Goal: Answer question/provide support: Share knowledge or assist other users

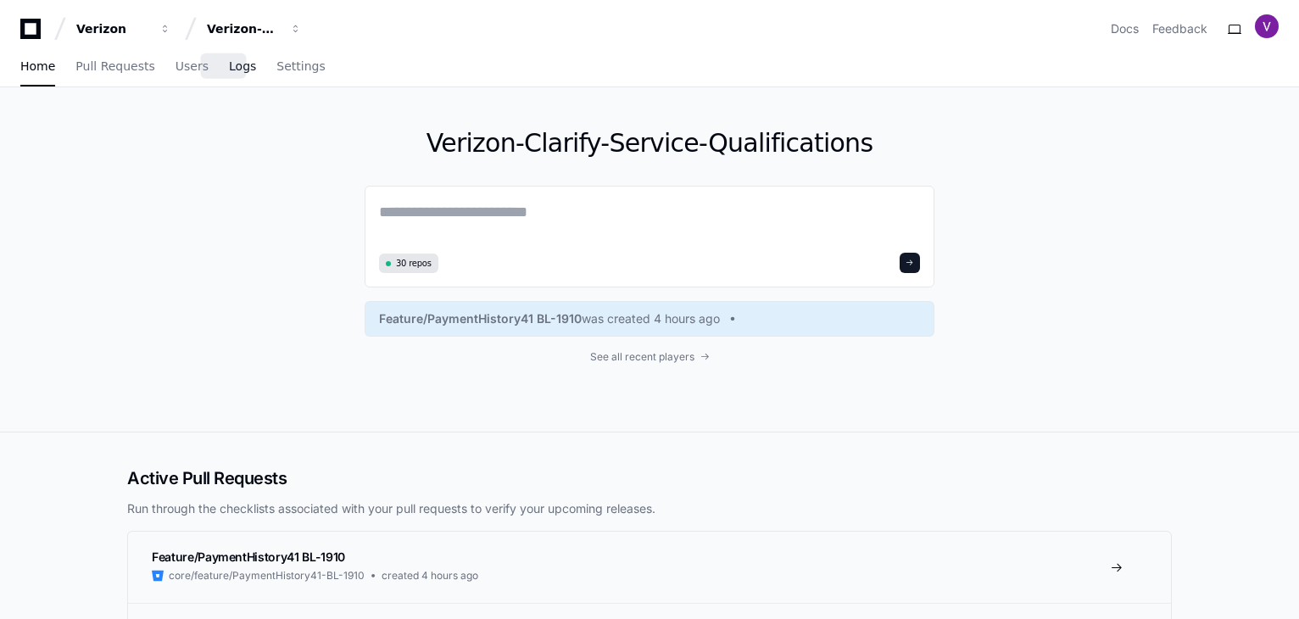
click at [229, 66] on span "Logs" at bounding box center [242, 66] width 27 height 10
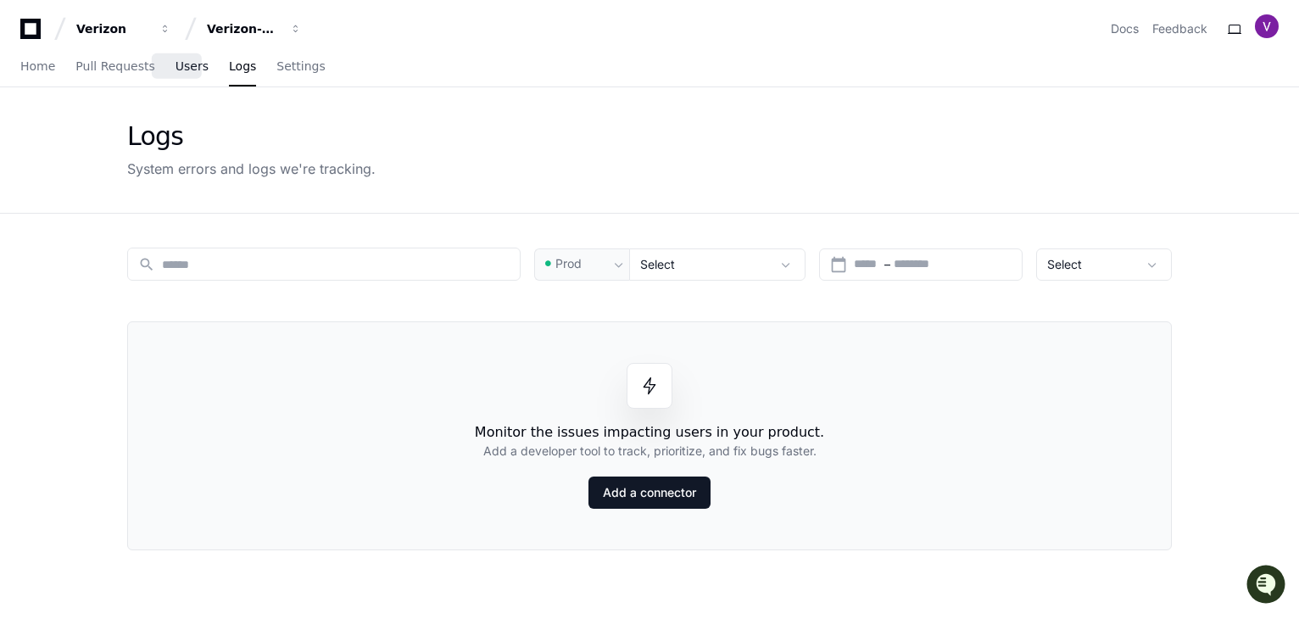
click at [183, 71] on span "Users" at bounding box center [192, 66] width 33 height 10
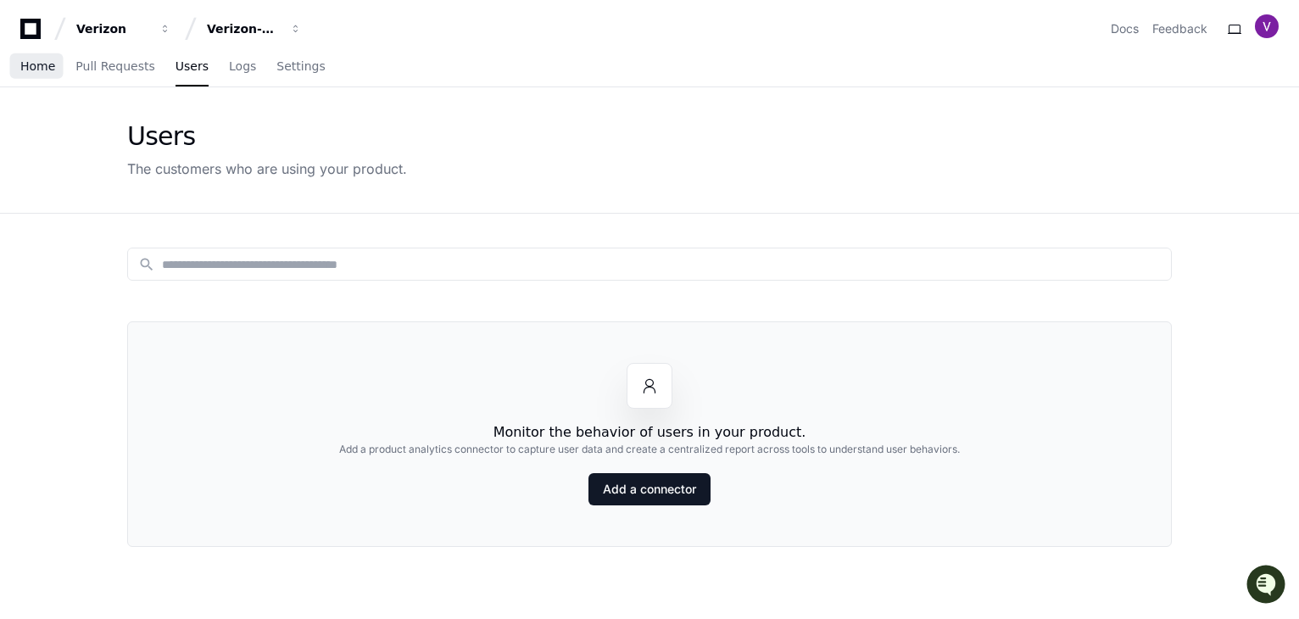
click at [31, 64] on span "Home" at bounding box center [37, 66] width 35 height 10
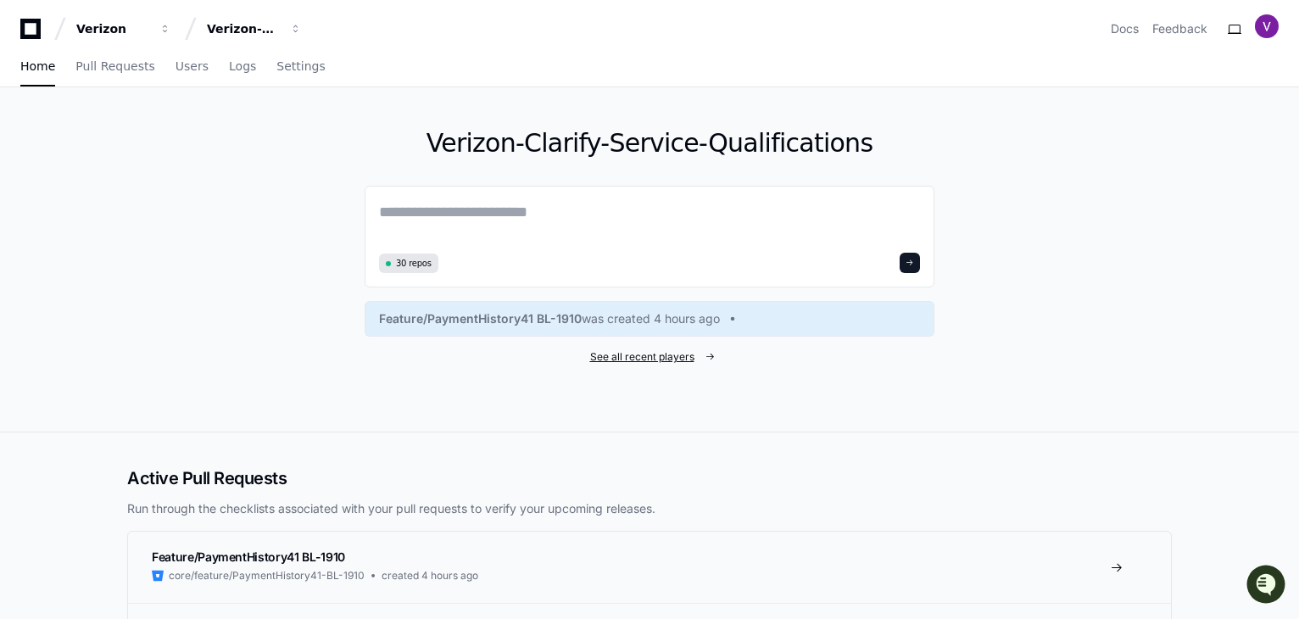
click at [636, 357] on span "See all recent players" at bounding box center [642, 357] width 104 height 14
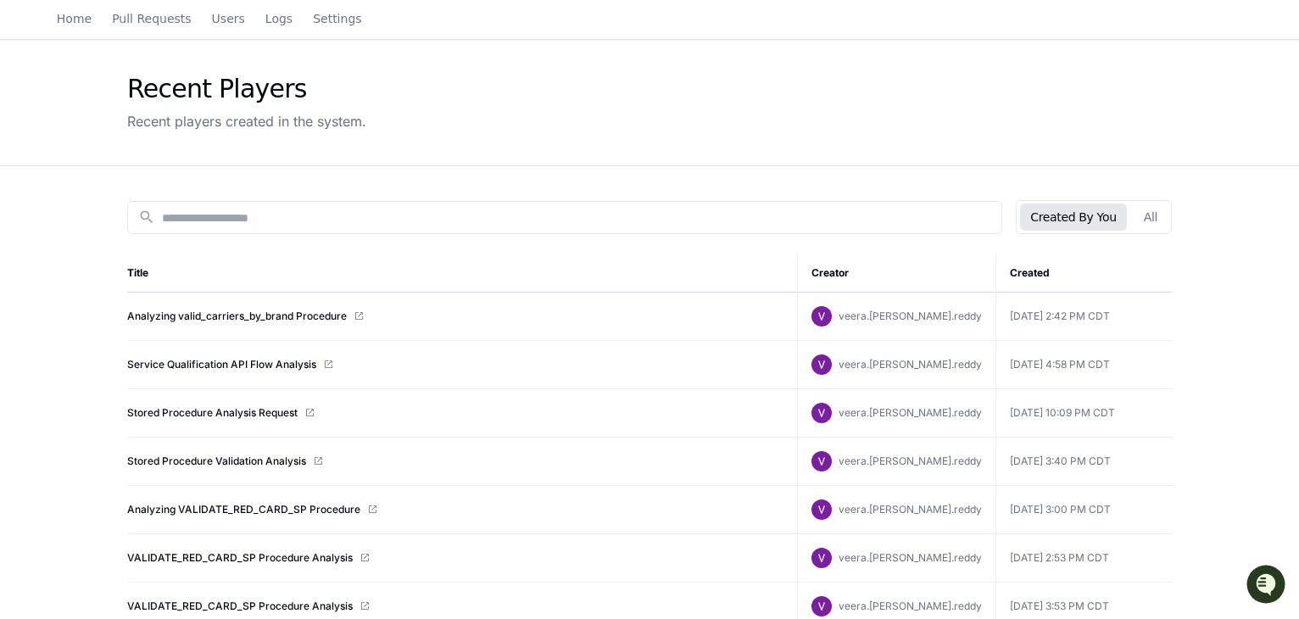
scroll to position [47, 0]
click at [224, 358] on link "Service Qualification API Flow Analysis" at bounding box center [221, 365] width 189 height 14
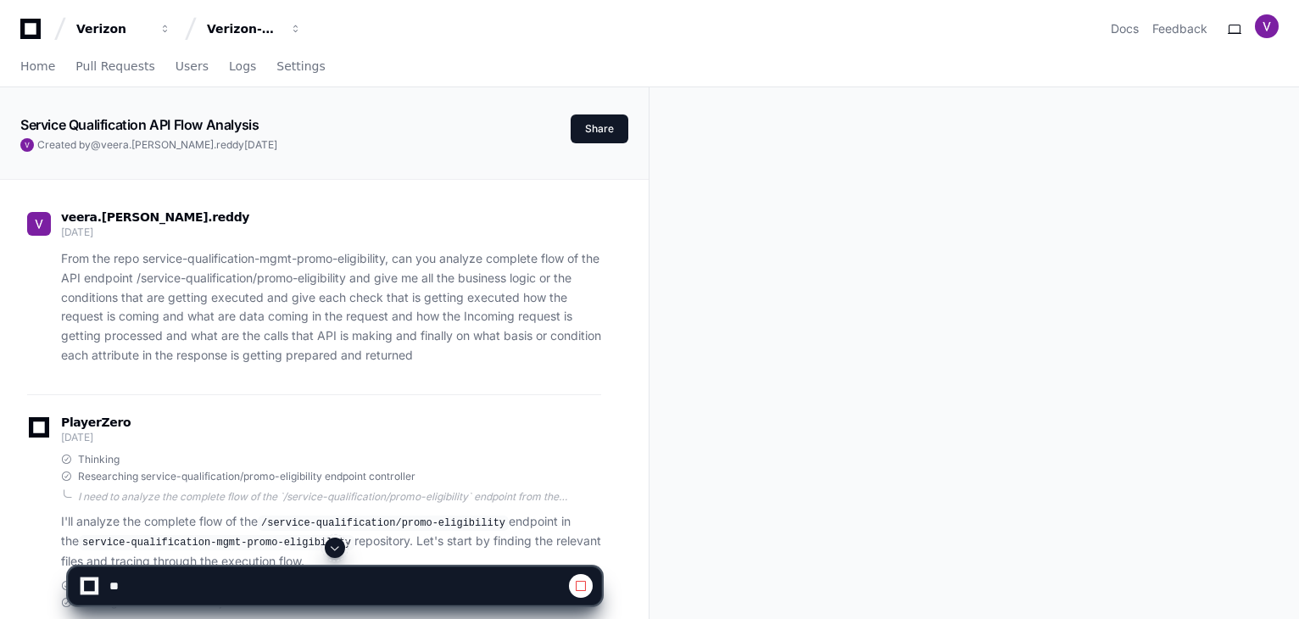
click at [387, 333] on p "From the repo service-qualification-mgmt-promo-eligibility, can you analyze com…" at bounding box center [331, 307] width 540 height 116
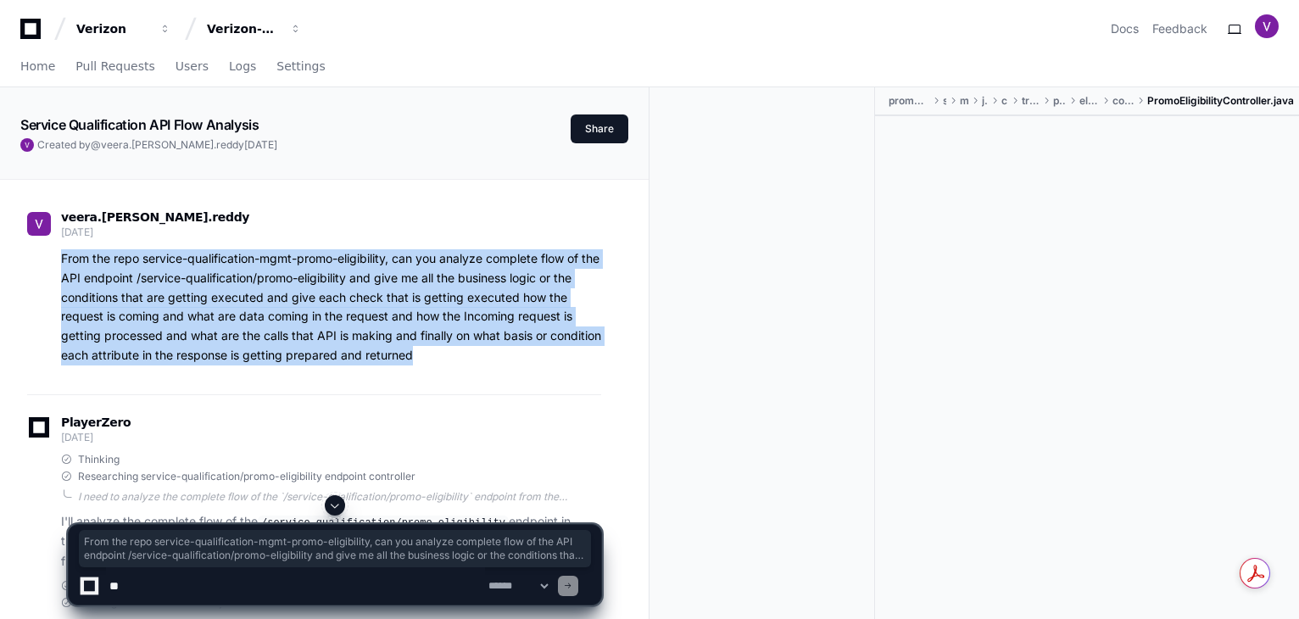
click at [61, 261] on p "From the repo service-qualification-mgmt-promo-eligibility, can you analyze com…" at bounding box center [331, 307] width 540 height 116
click at [174, 586] on textarea at bounding box center [295, 585] width 379 height 37
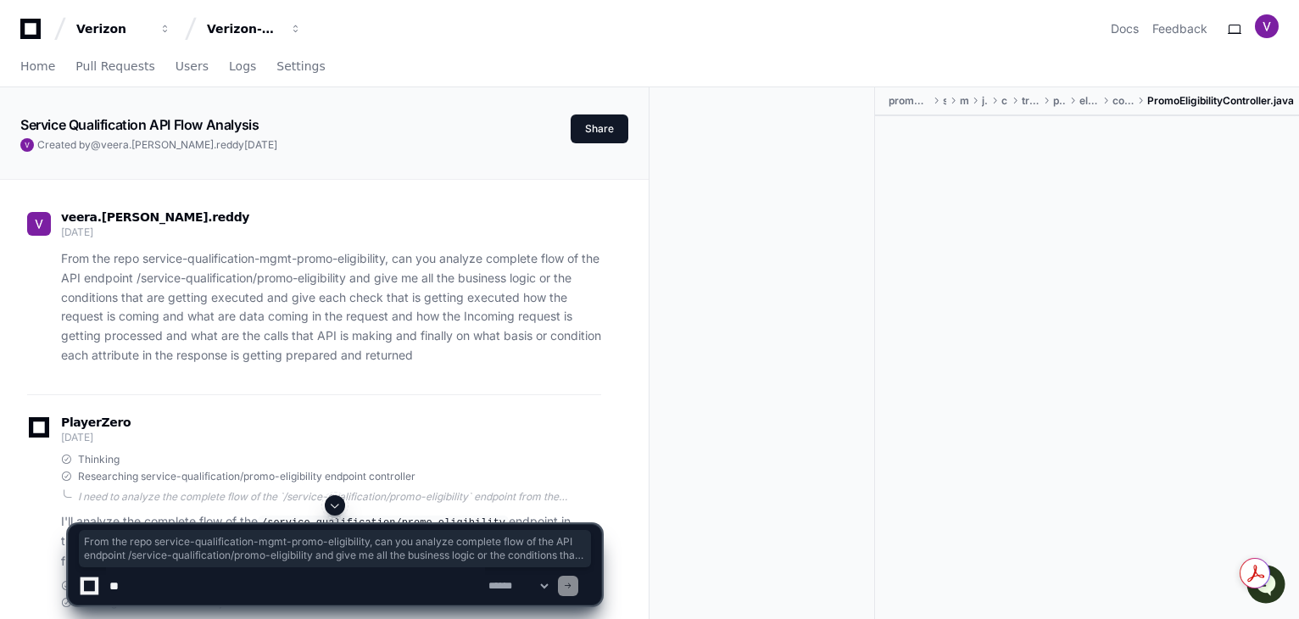
paste textarea "**********"
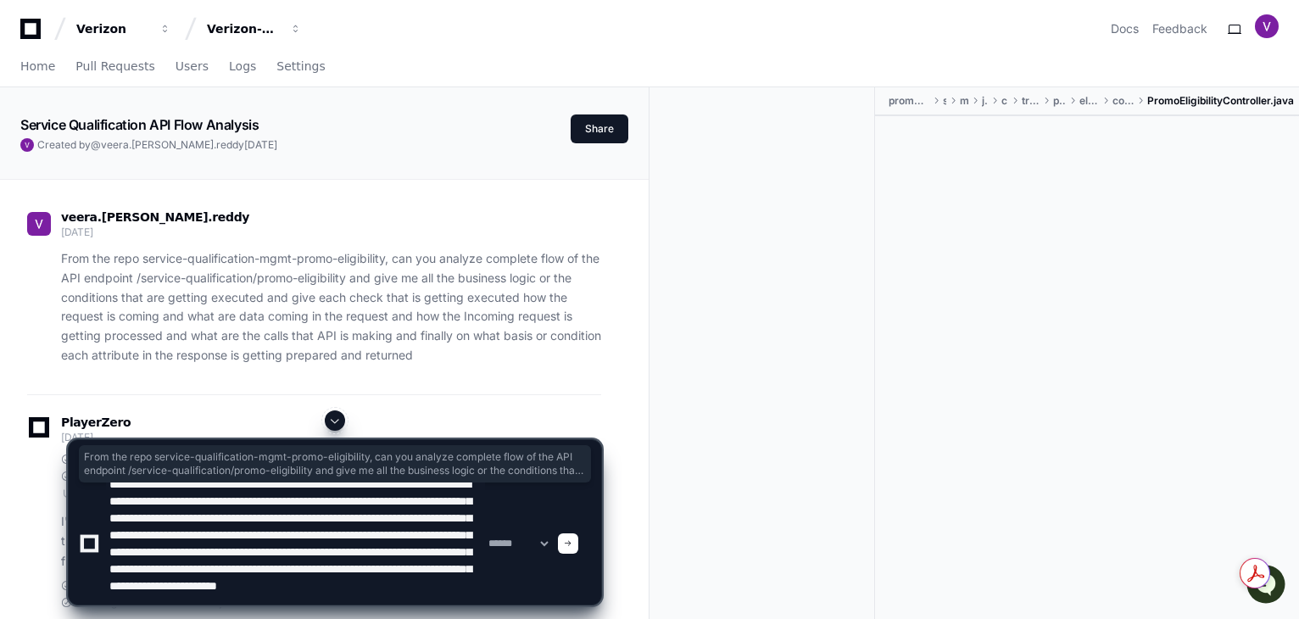
scroll to position [19, 0]
click at [205, 530] on textarea at bounding box center [295, 544] width 379 height 122
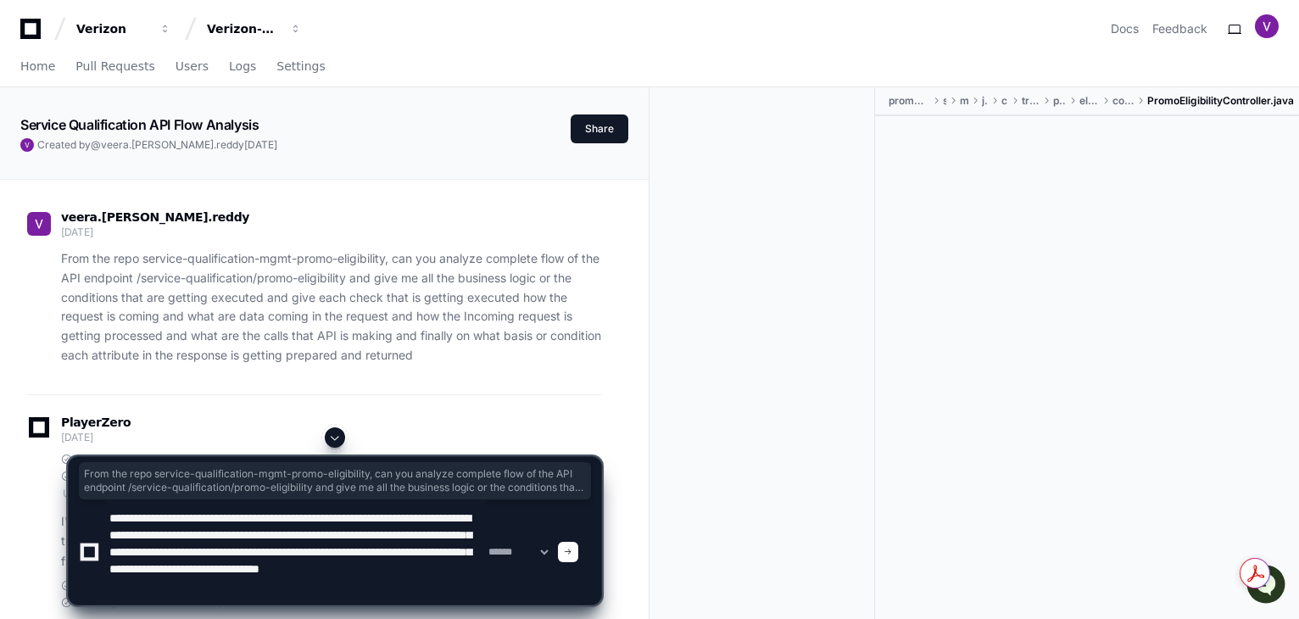
scroll to position [22, 0]
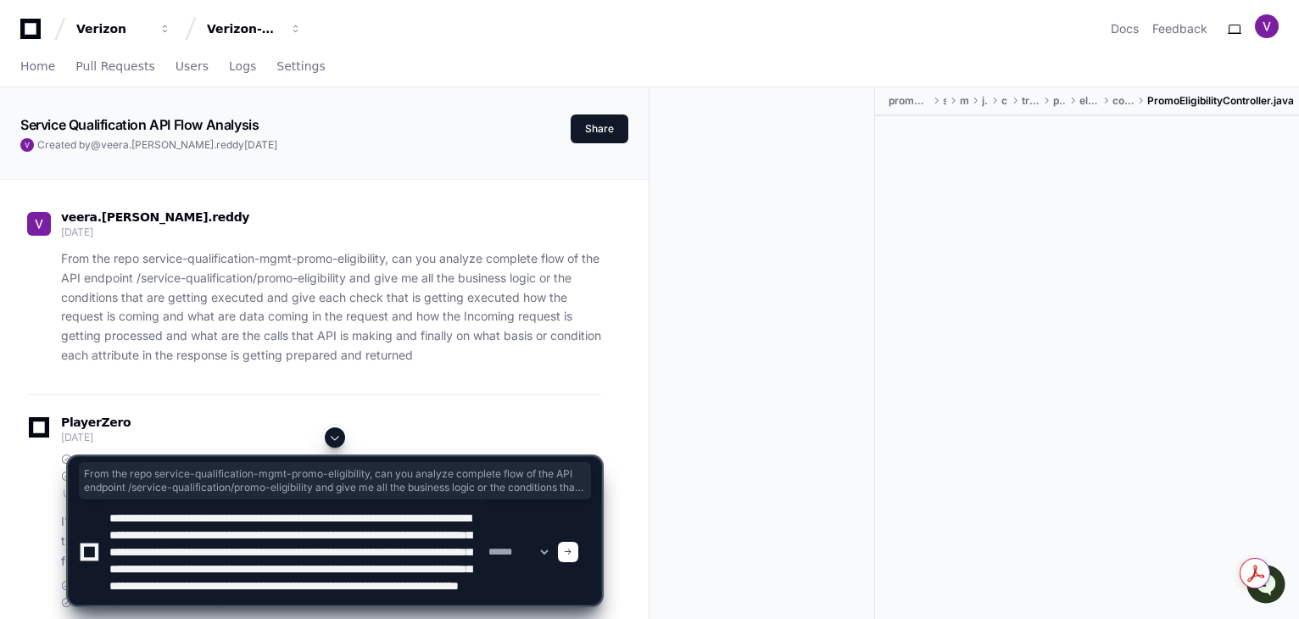
type textarea "**********"
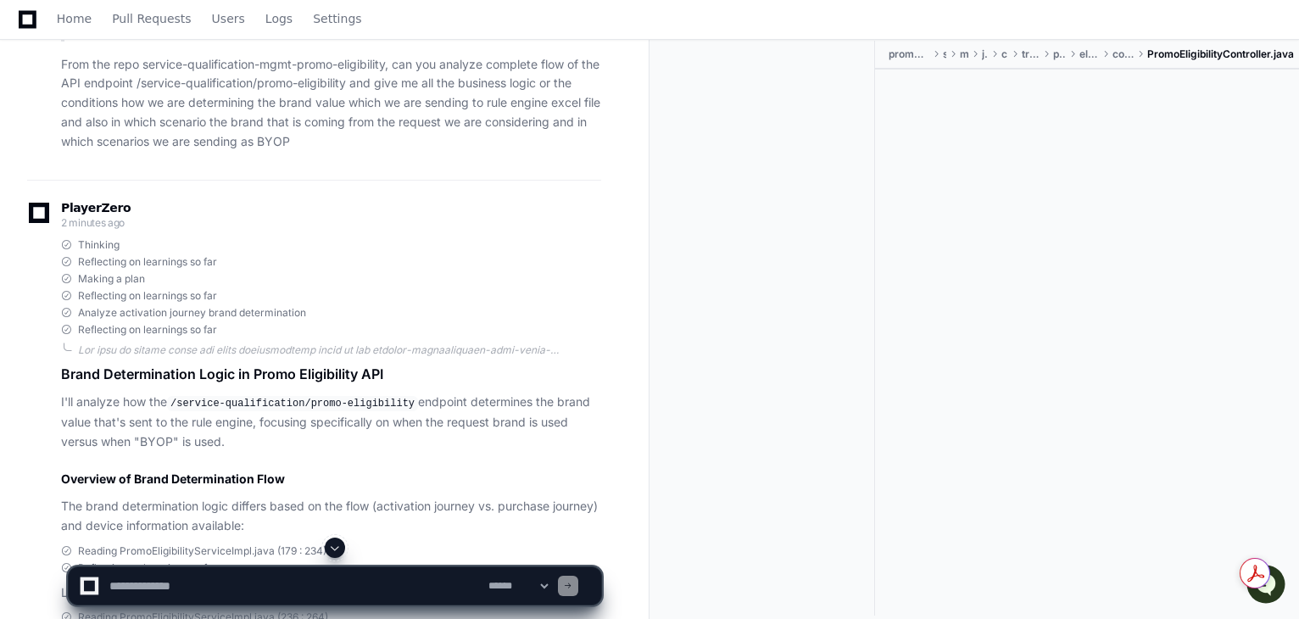
scroll to position [16403, 0]
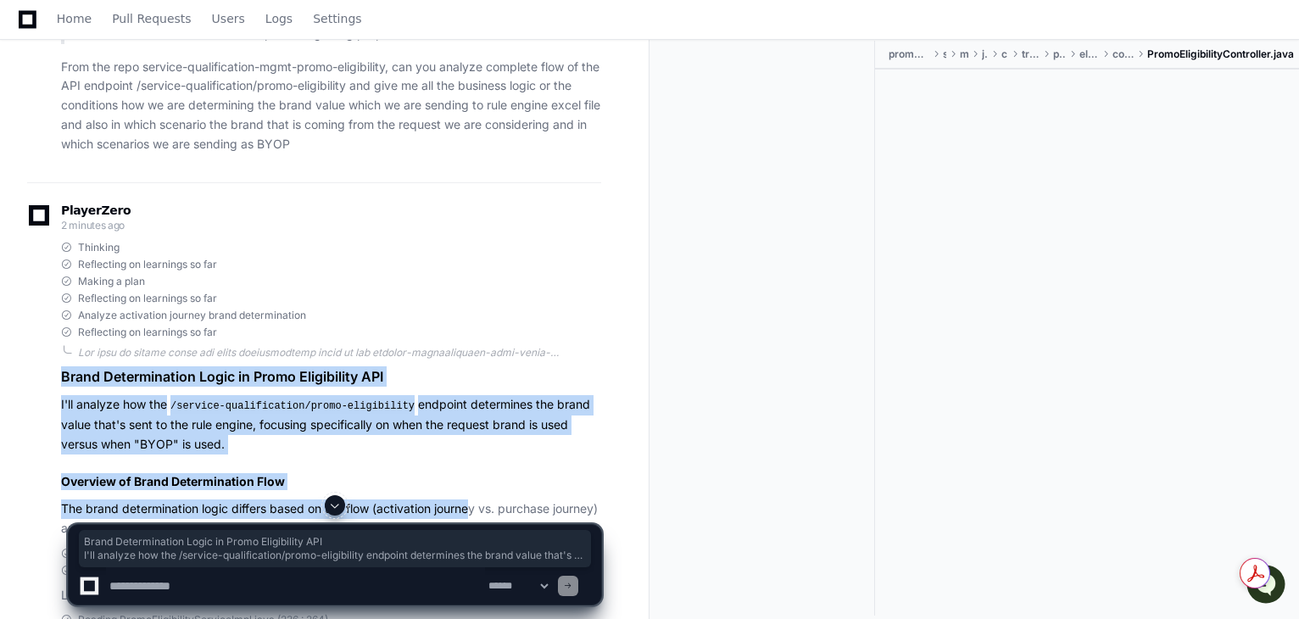
drag, startPoint x: 63, startPoint y: 344, endPoint x: 475, endPoint y: 466, distance: 429.9
click at [475, 466] on article "Brand Determination Logic in Promo Eligibility API I'll analyze how the /servic…" at bounding box center [331, 451] width 540 height 171
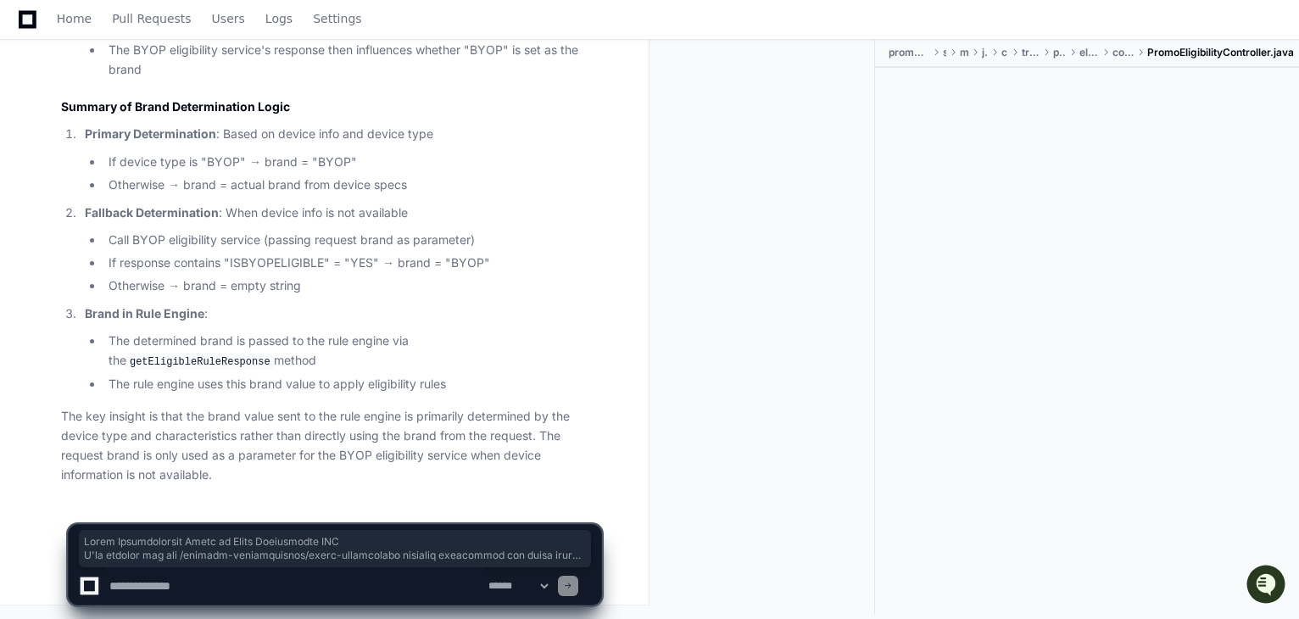
scroll to position [19616, 0]
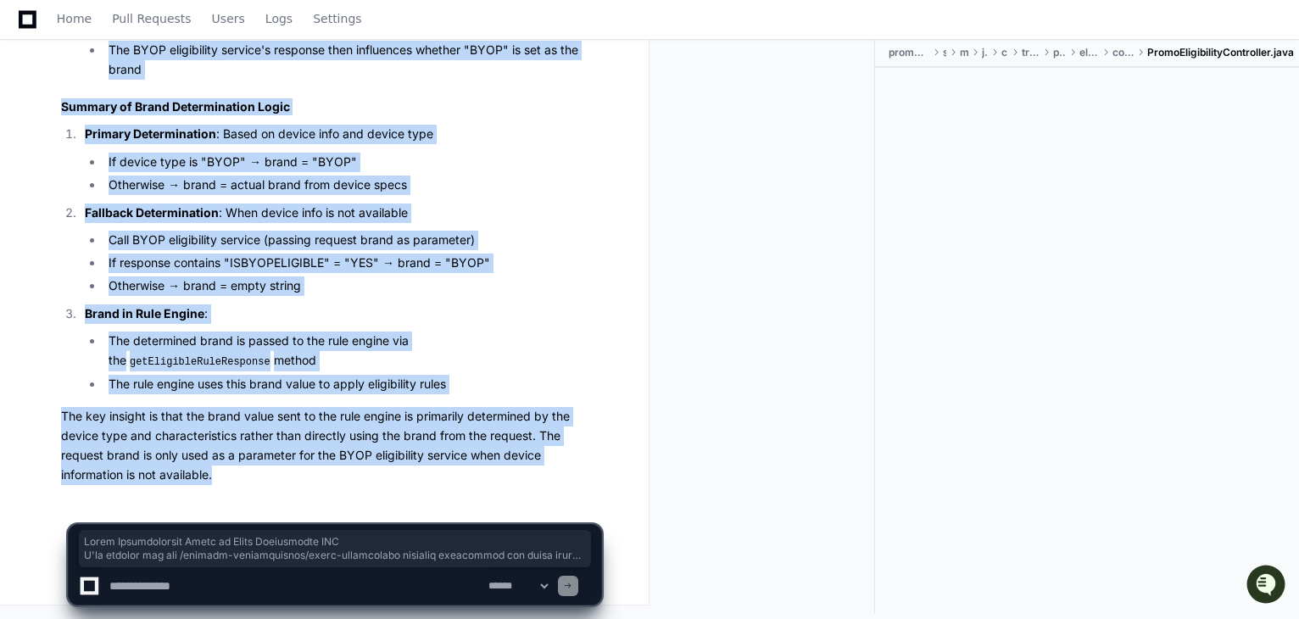
copy div "Brand Determination Logic in Promo Eligibility API I'll analyze how the /servic…"
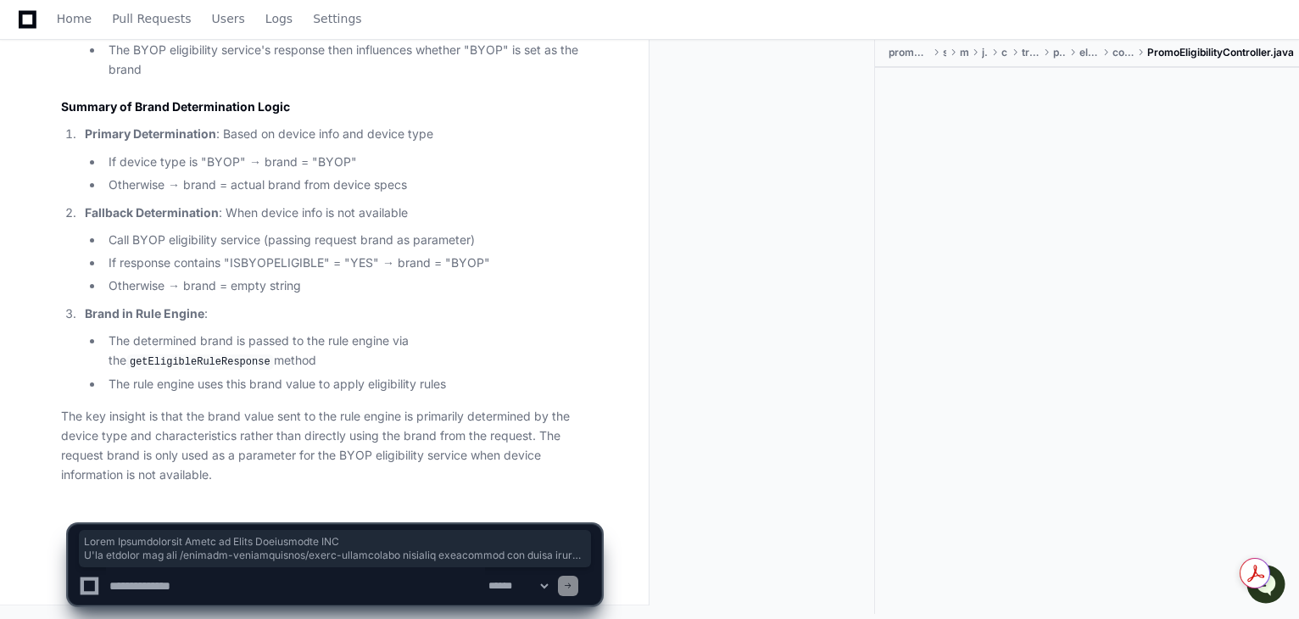
click at [838, 265] on div at bounding box center [769, 326] width 212 height 575
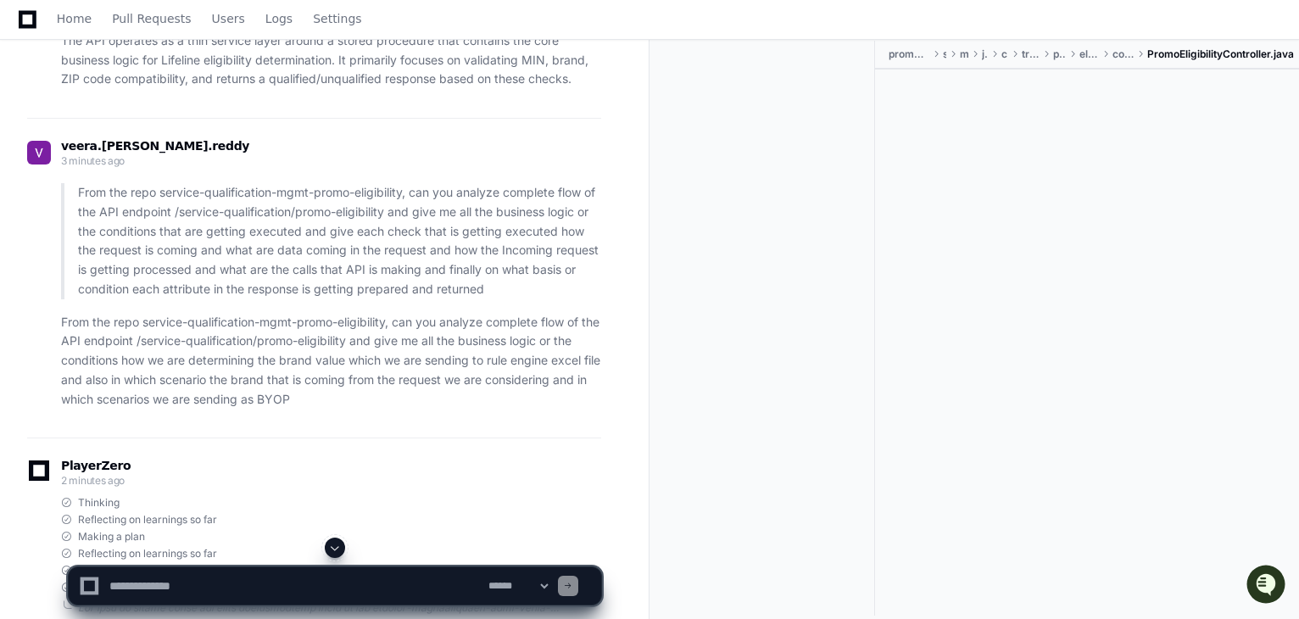
scroll to position [16112, 0]
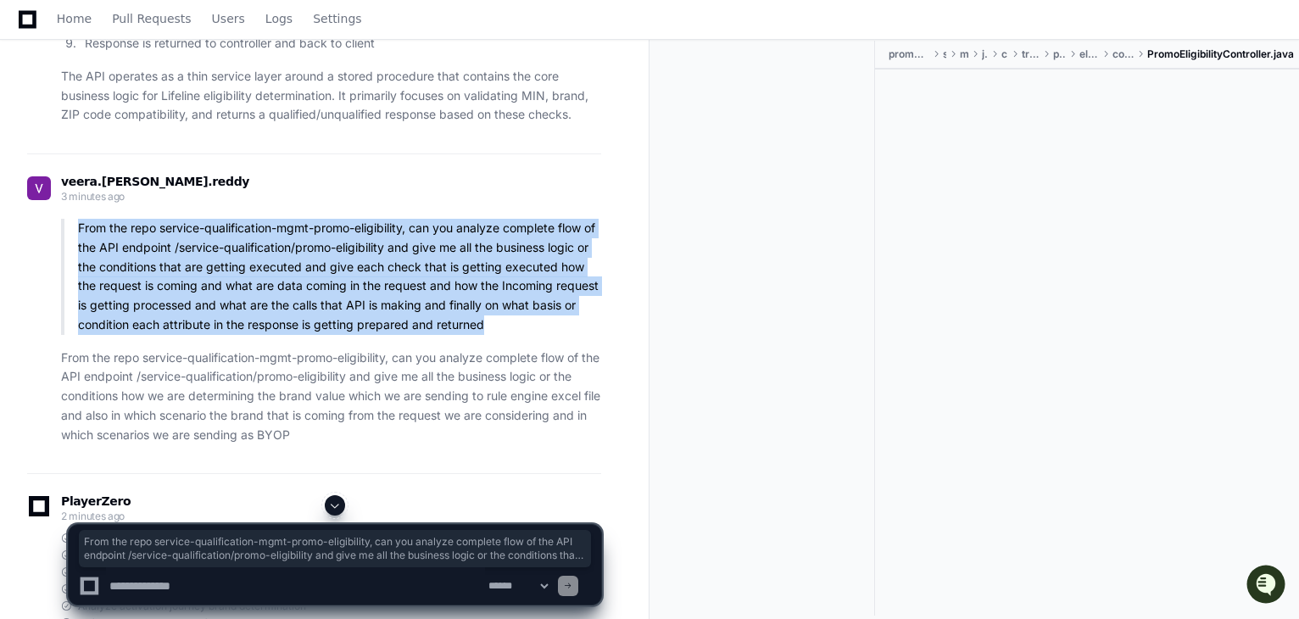
drag, startPoint x: 491, startPoint y: 303, endPoint x: 76, endPoint y: 198, distance: 427.7
click at [76, 219] on blockquote "From the repo service-qualification-mgmt-promo-eligibility, can you analyze com…" at bounding box center [331, 277] width 540 height 116
copy p "From the repo service-qualification-mgmt-promo-eligibility, can you analyze com…"
click at [210, 592] on textarea at bounding box center [295, 585] width 379 height 37
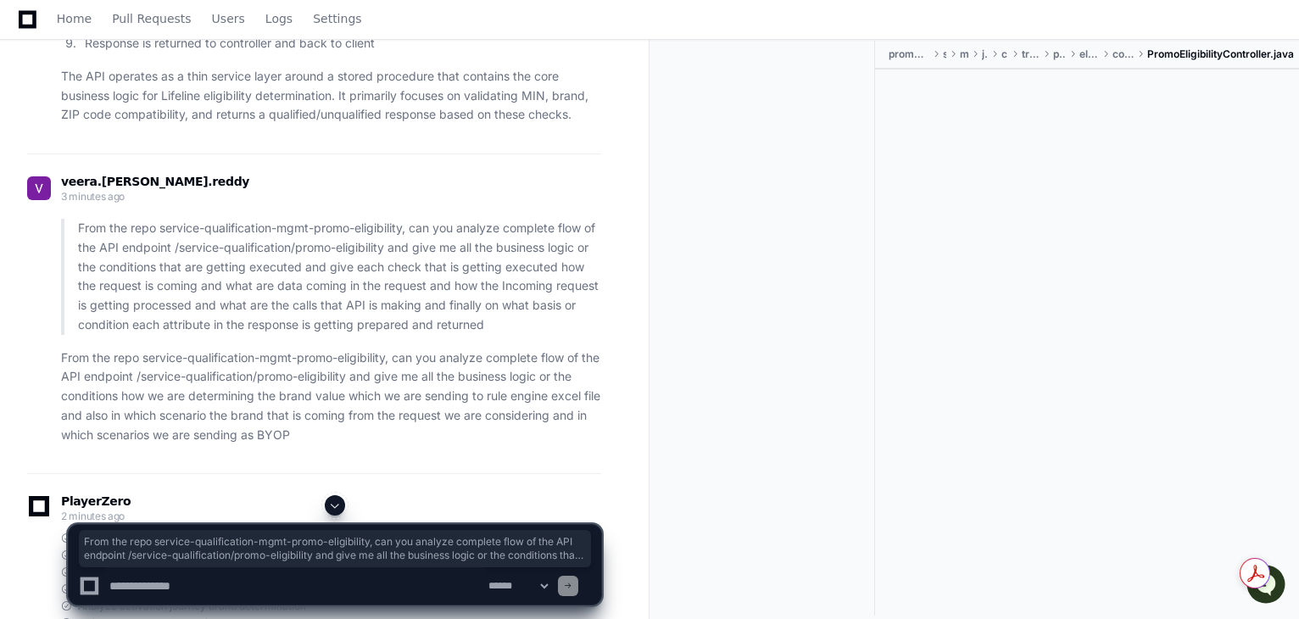
paste textarea "**********"
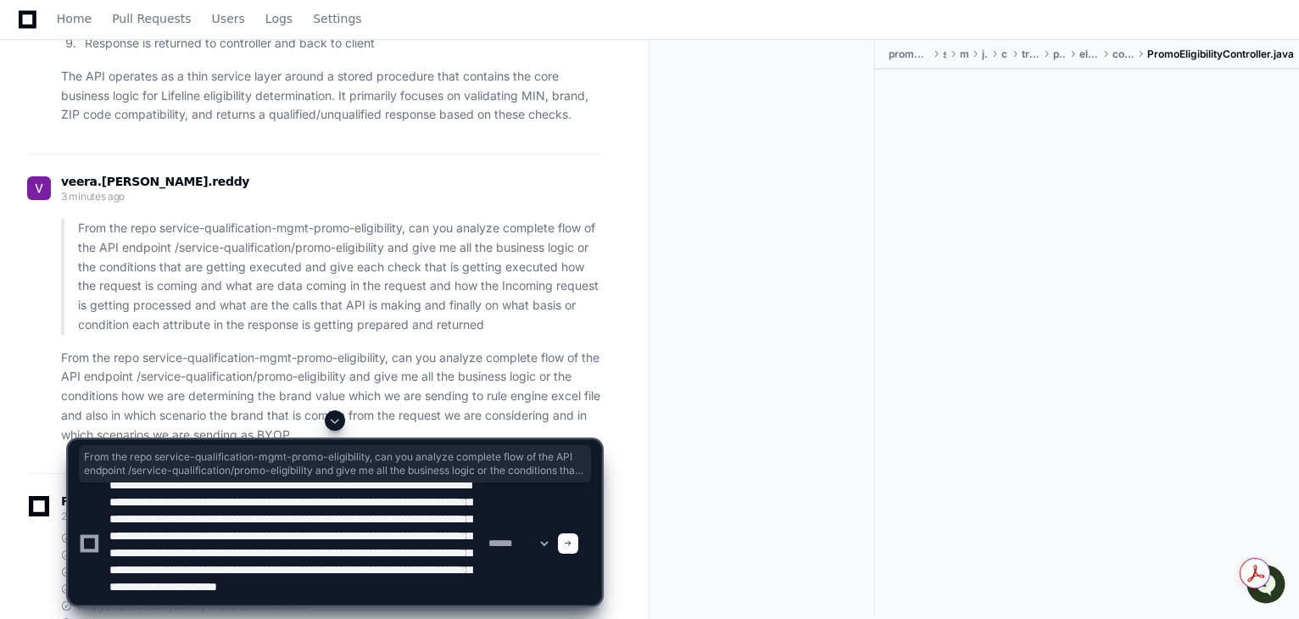
scroll to position [15, 0]
drag, startPoint x: 371, startPoint y: 503, endPoint x: 272, endPoint y: 524, distance: 100.6
click at [272, 524] on textarea at bounding box center [295, 544] width 379 height 122
drag, startPoint x: 270, startPoint y: 519, endPoint x: 373, endPoint y: 506, distance: 104.3
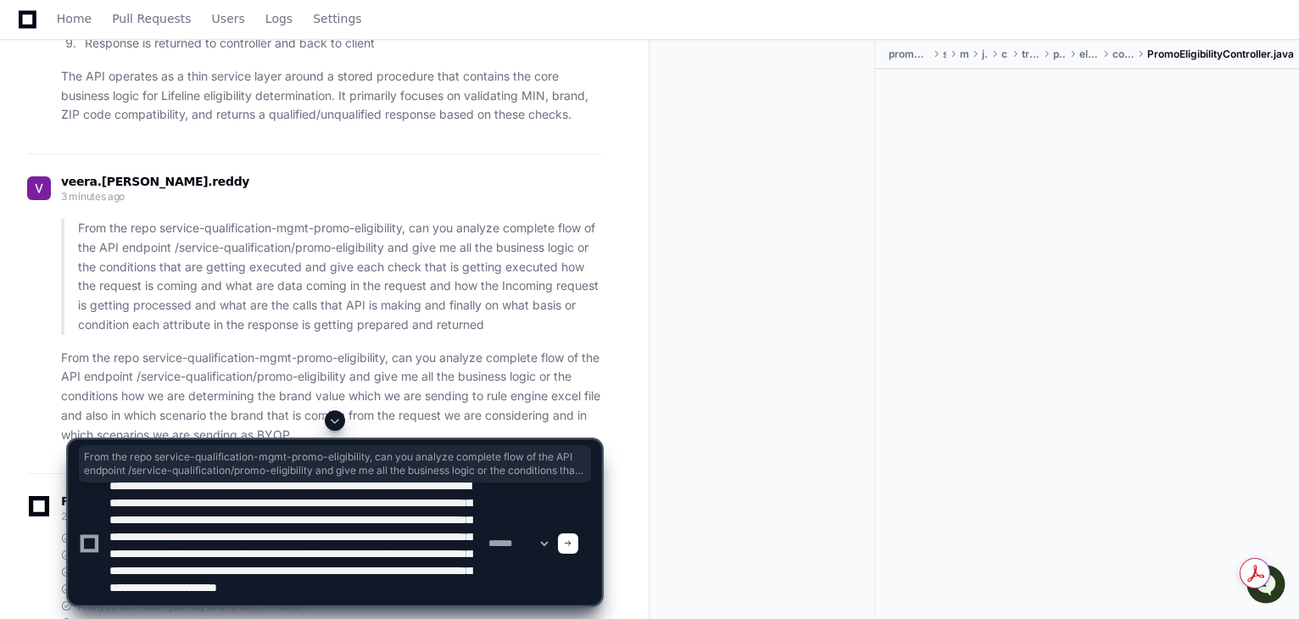
click at [373, 506] on textarea at bounding box center [295, 544] width 379 height 122
paste textarea "*******"
type textarea "**********"
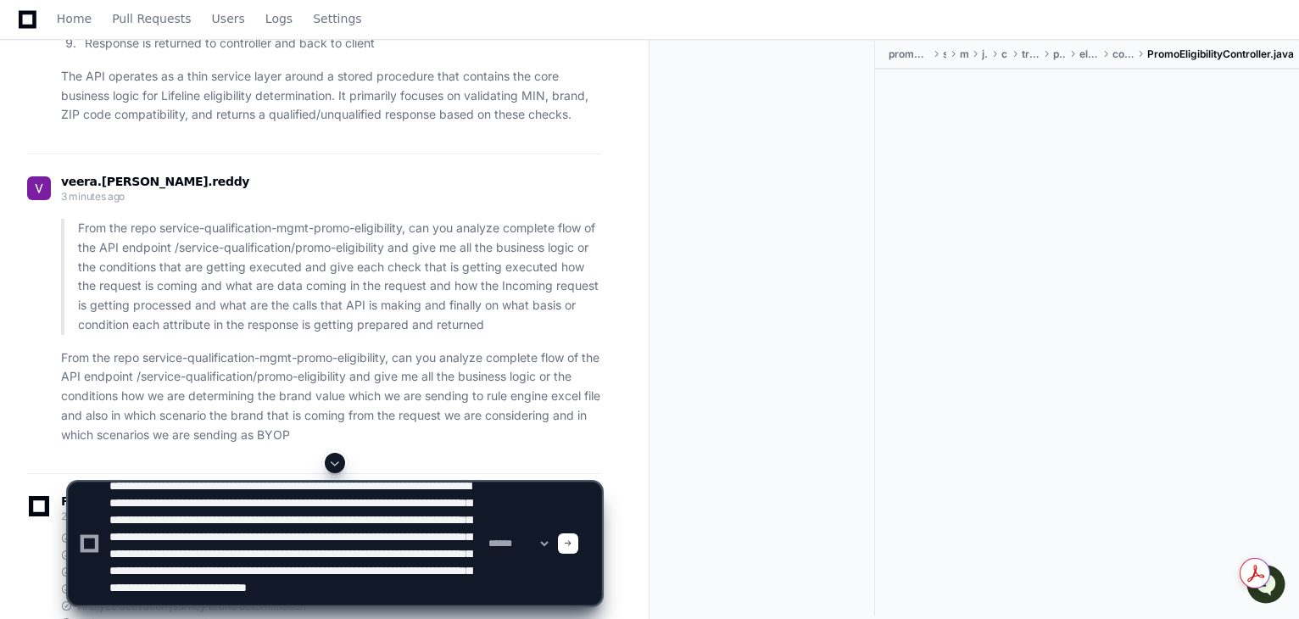
click at [797, 464] on div at bounding box center [807, 536] width 315 height 166
click at [573, 540] on span at bounding box center [568, 543] width 8 height 8
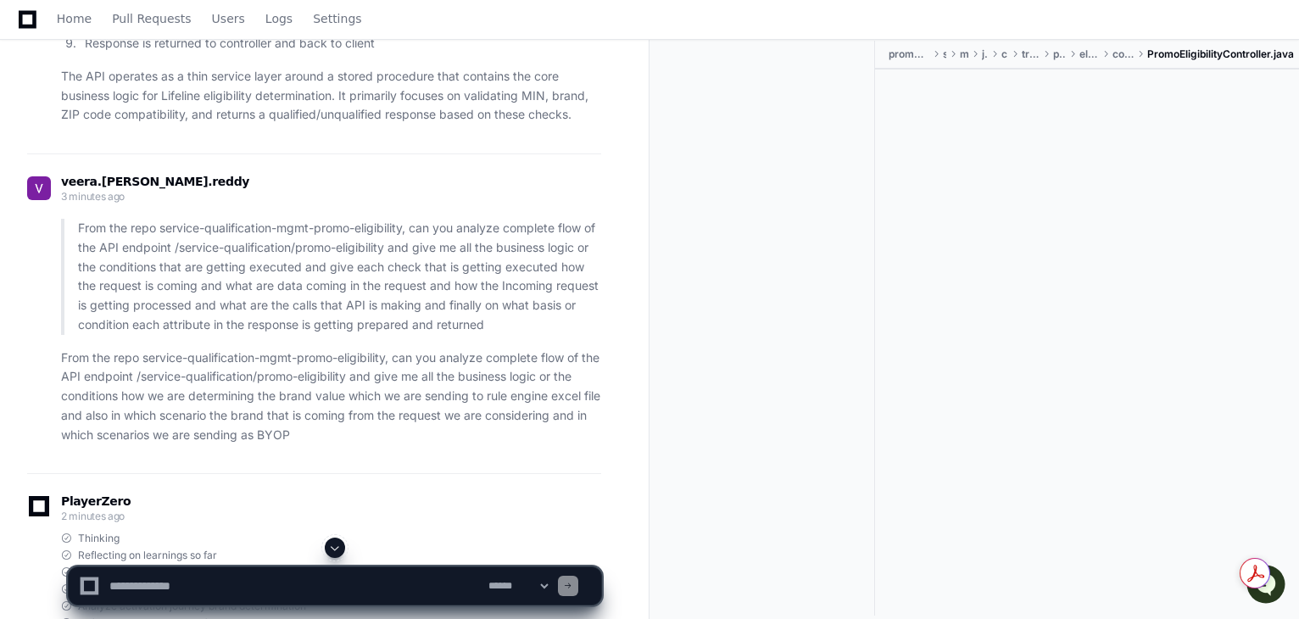
scroll to position [0, 0]
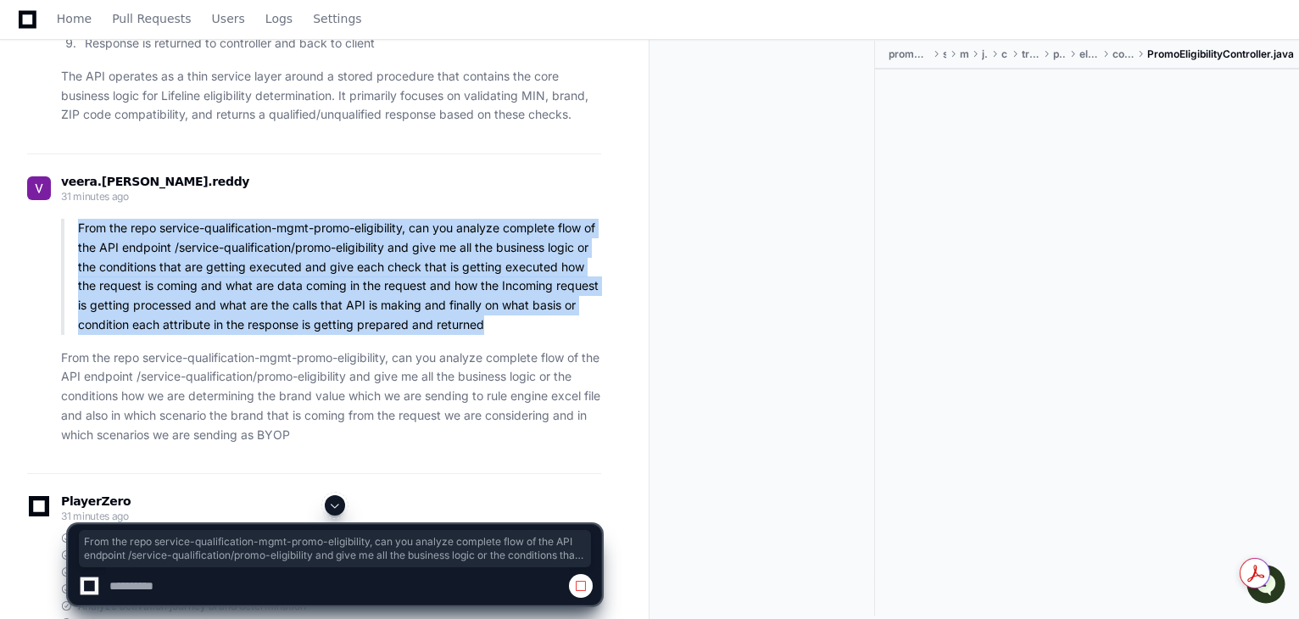
drag, startPoint x: 484, startPoint y: 293, endPoint x: 81, endPoint y: 198, distance: 414.9
click at [81, 219] on p "From the repo service-qualification-mgmt-promo-eligibility, can you analyze com…" at bounding box center [339, 277] width 523 height 116
copy p "From the repo service-qualification-mgmt-promo-eligibility, can you analyze com…"
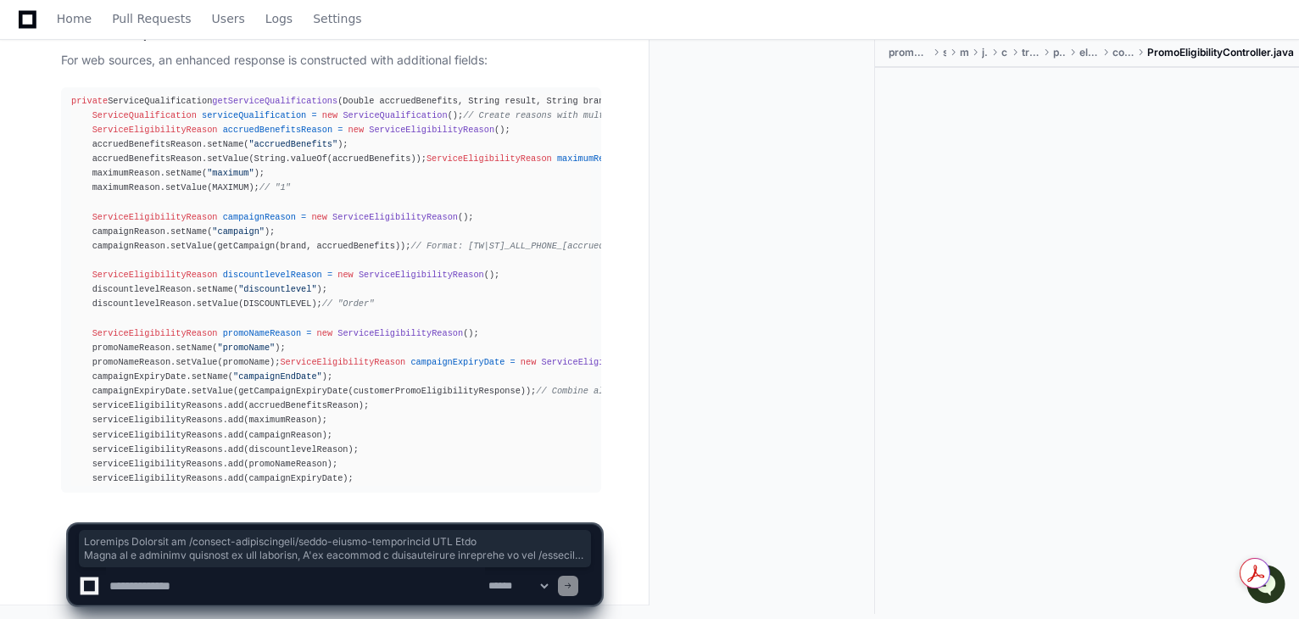
scroll to position [25890, 0]
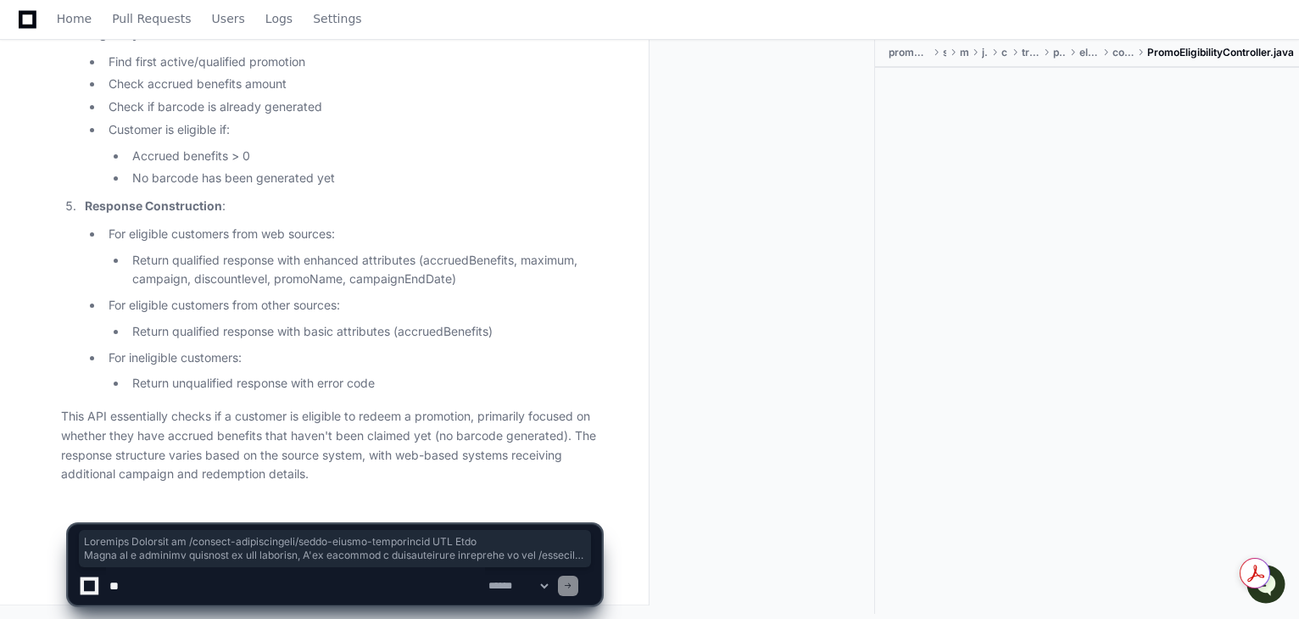
scroll to position [27321, 0]
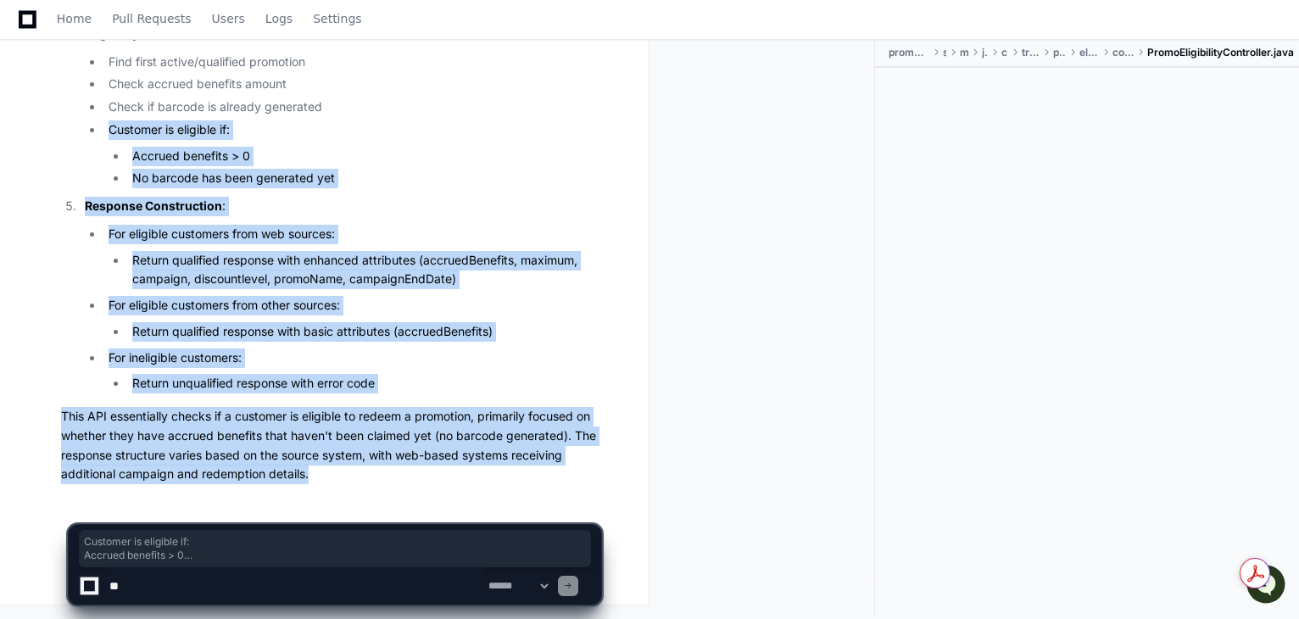
drag, startPoint x: 321, startPoint y: 476, endPoint x: 63, endPoint y: 133, distance: 428.8
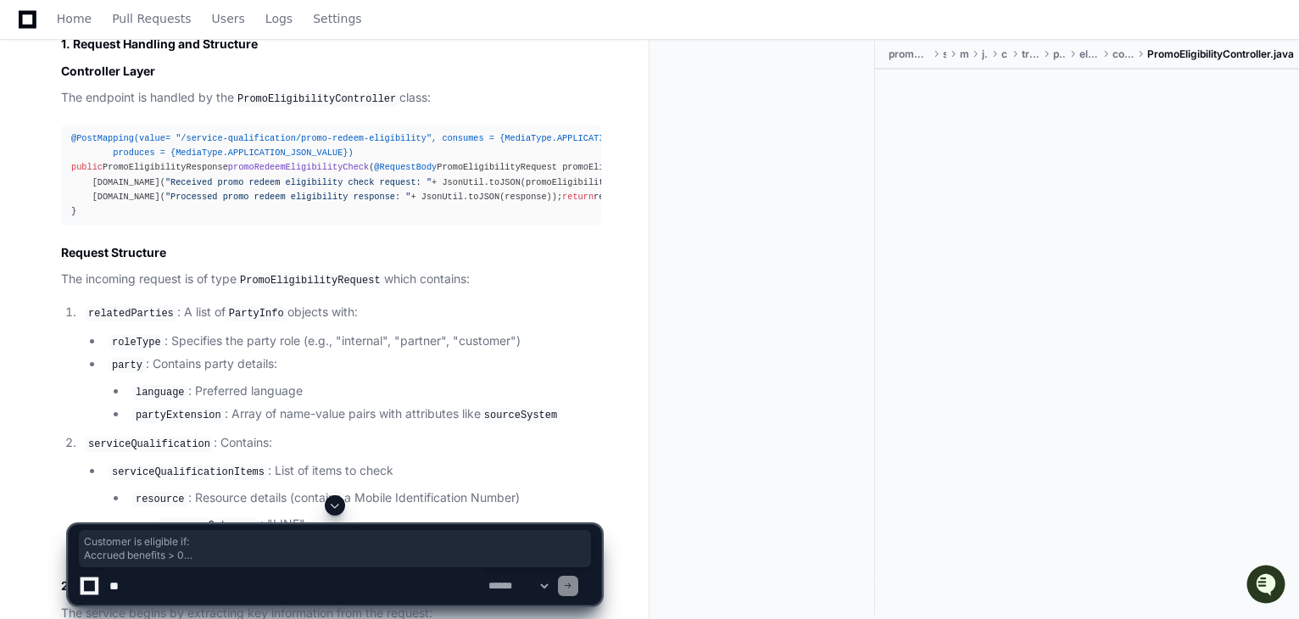
scroll to position [21323, 0]
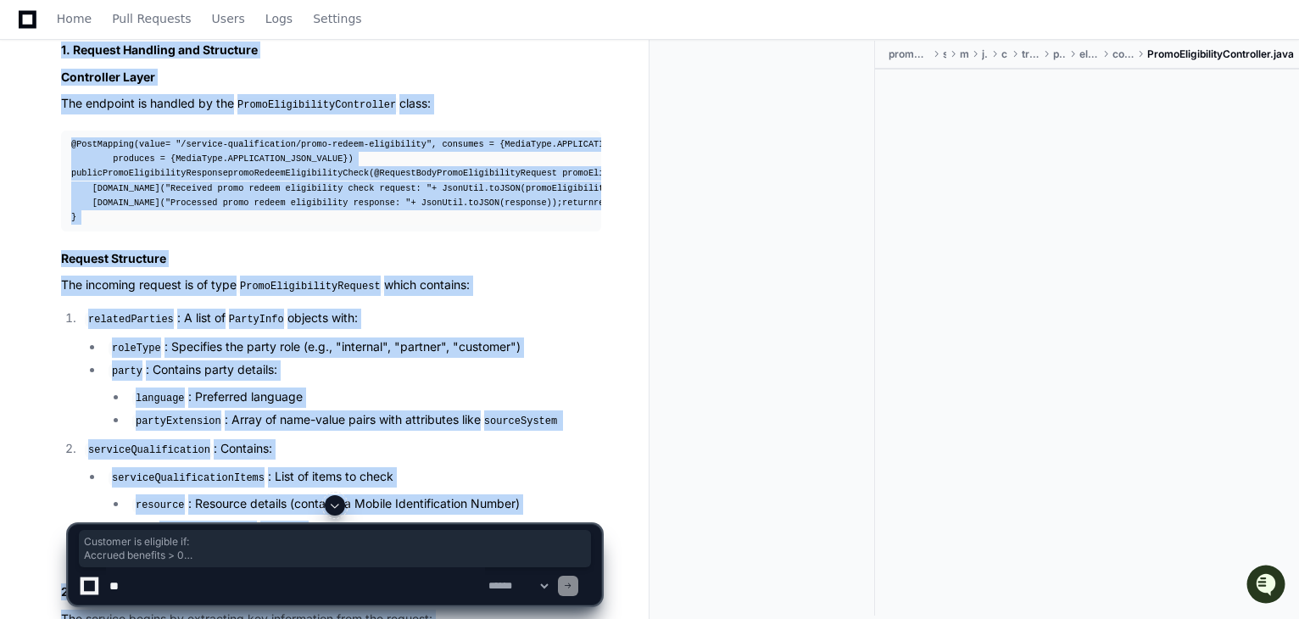
copy article "Complete Analysis of /service-qualification/promo-redeem-eligibility API Flow B…"
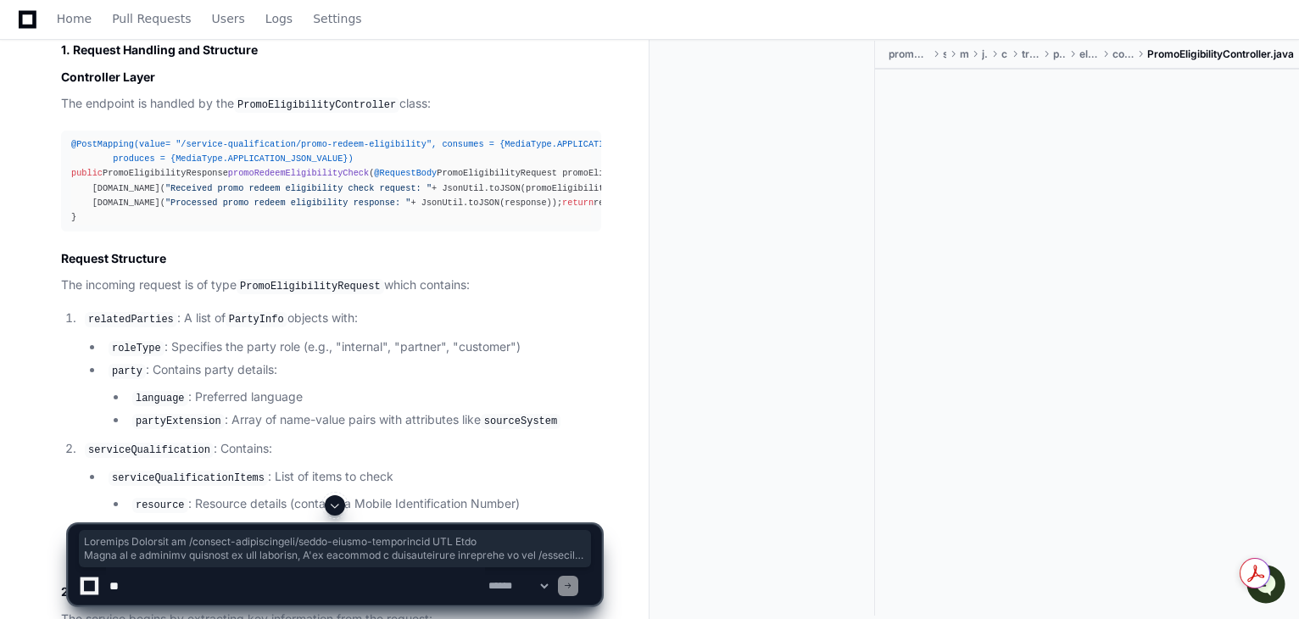
click at [261, 576] on textarea at bounding box center [295, 585] width 379 height 37
paste textarea "**********"
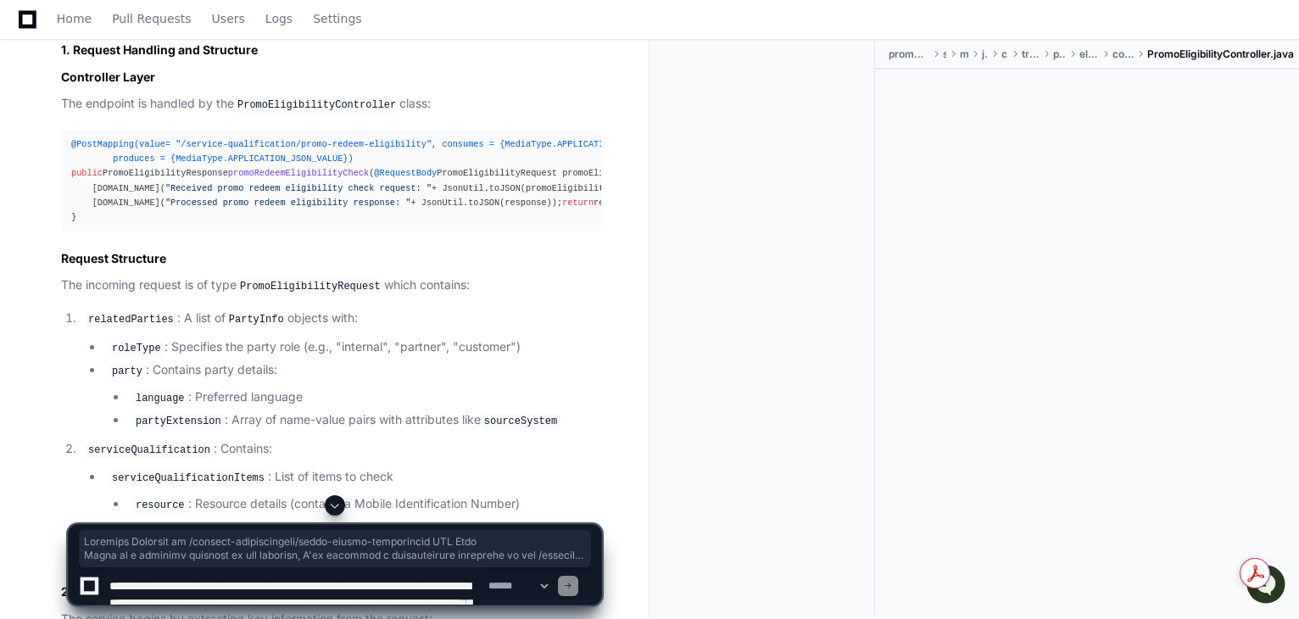
scroll to position [39, 0]
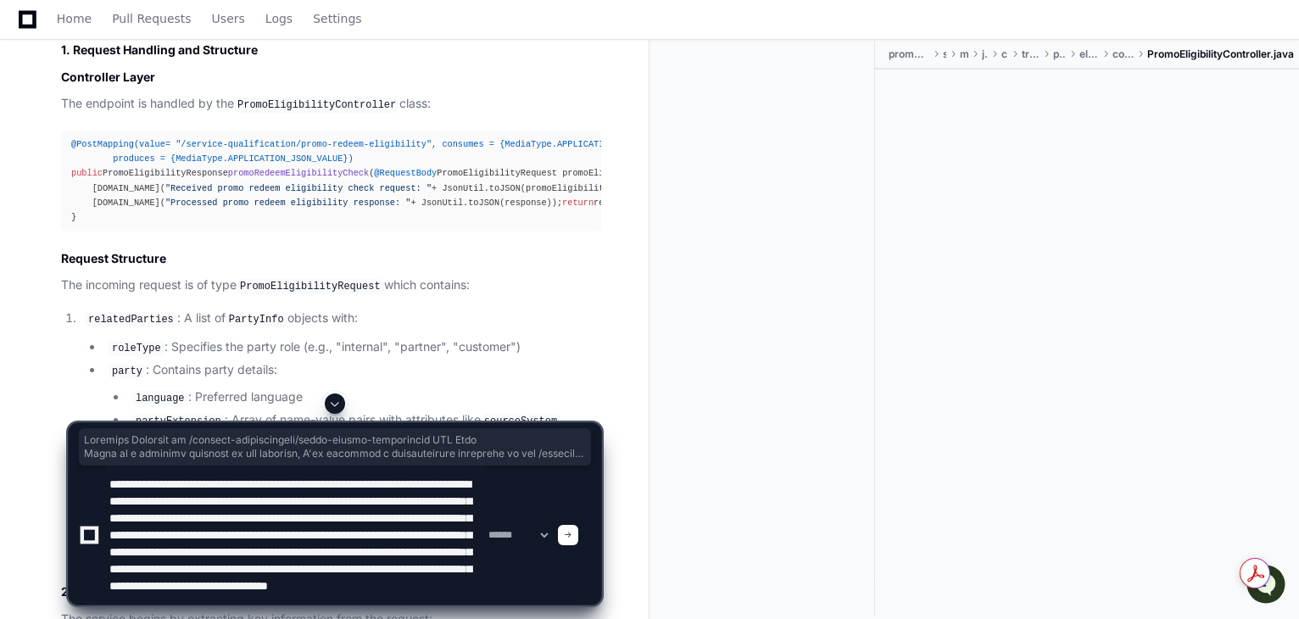
type textarea "**********"
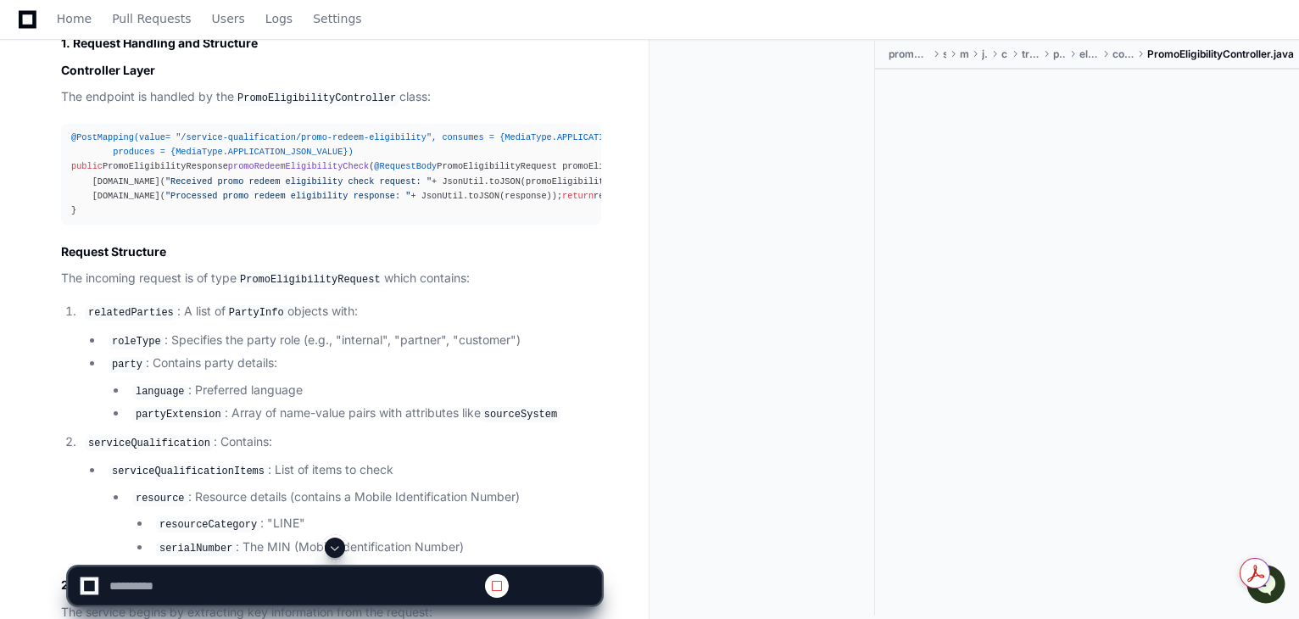
scroll to position [0, 0]
click at [332, 549] on span at bounding box center [335, 548] width 14 height 14
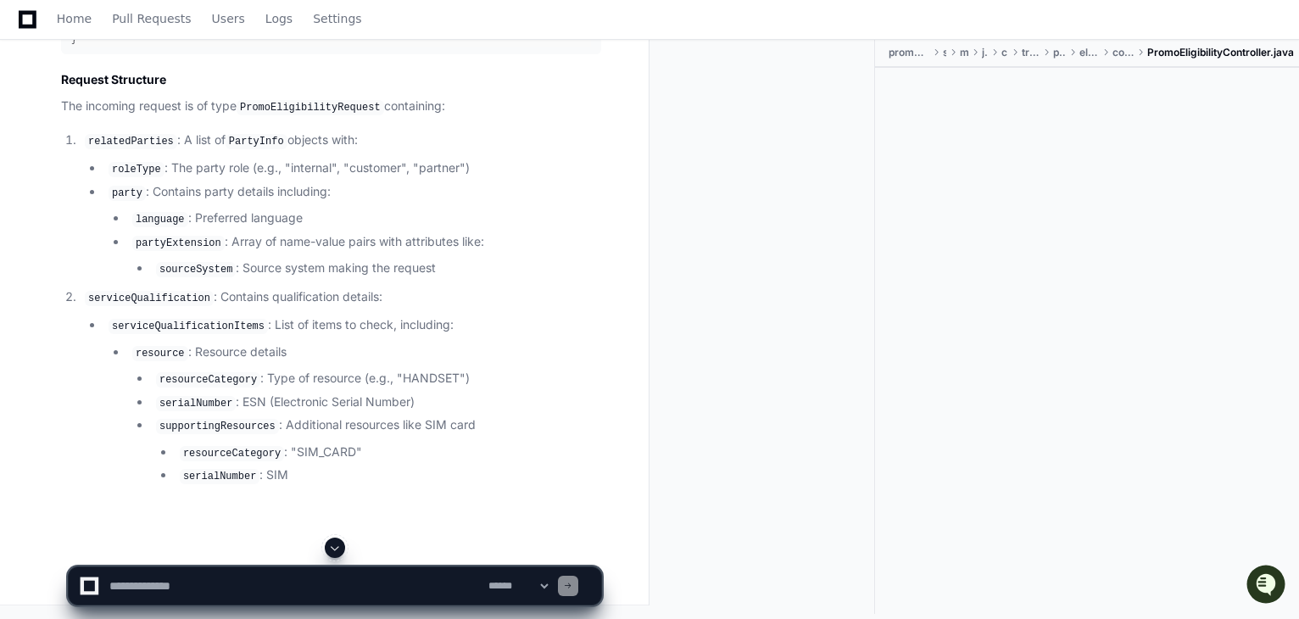
scroll to position [34500, 0]
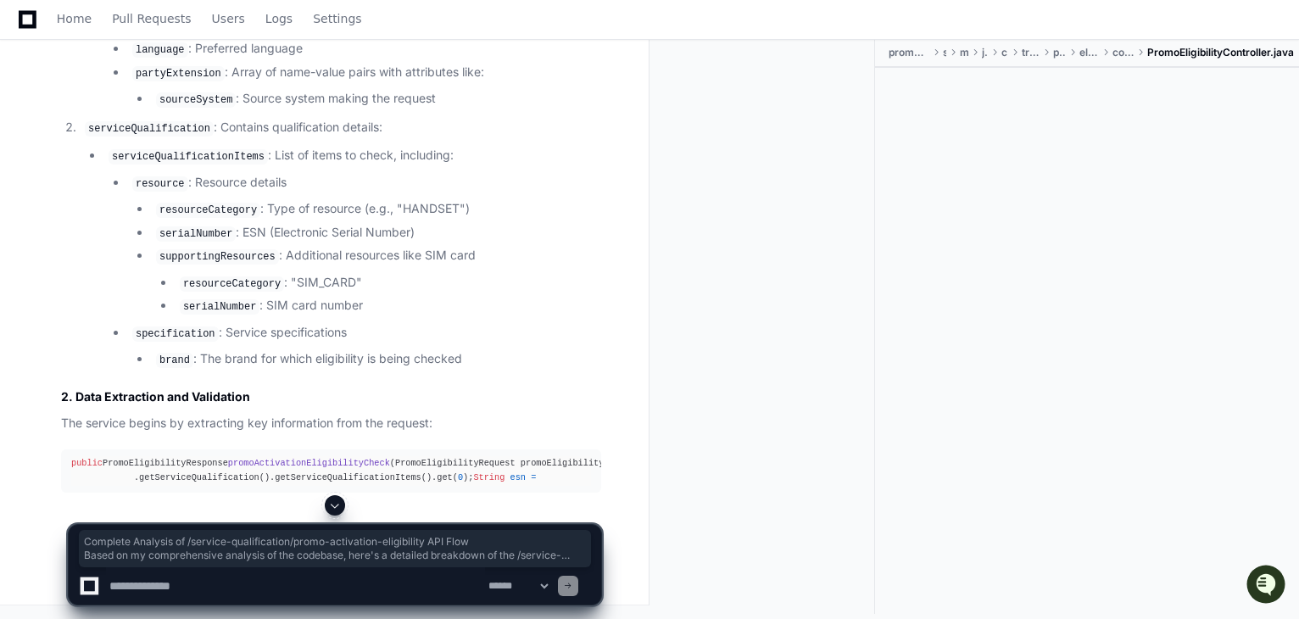
drag, startPoint x: 64, startPoint y: 127, endPoint x: 277, endPoint y: 304, distance: 276.4
click at [279, 310] on div "Complete Analysis of /service-qualification/promo-activation-eligibility API Fl…" at bounding box center [331, 44] width 540 height 898
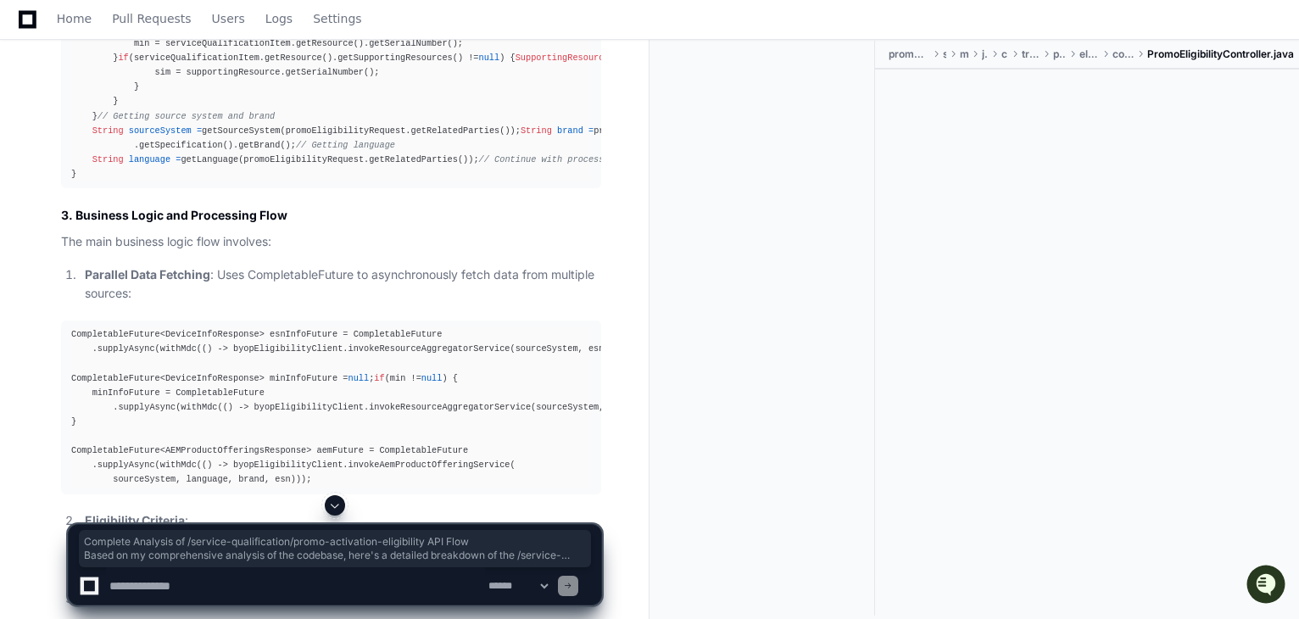
scroll to position [34467, 0]
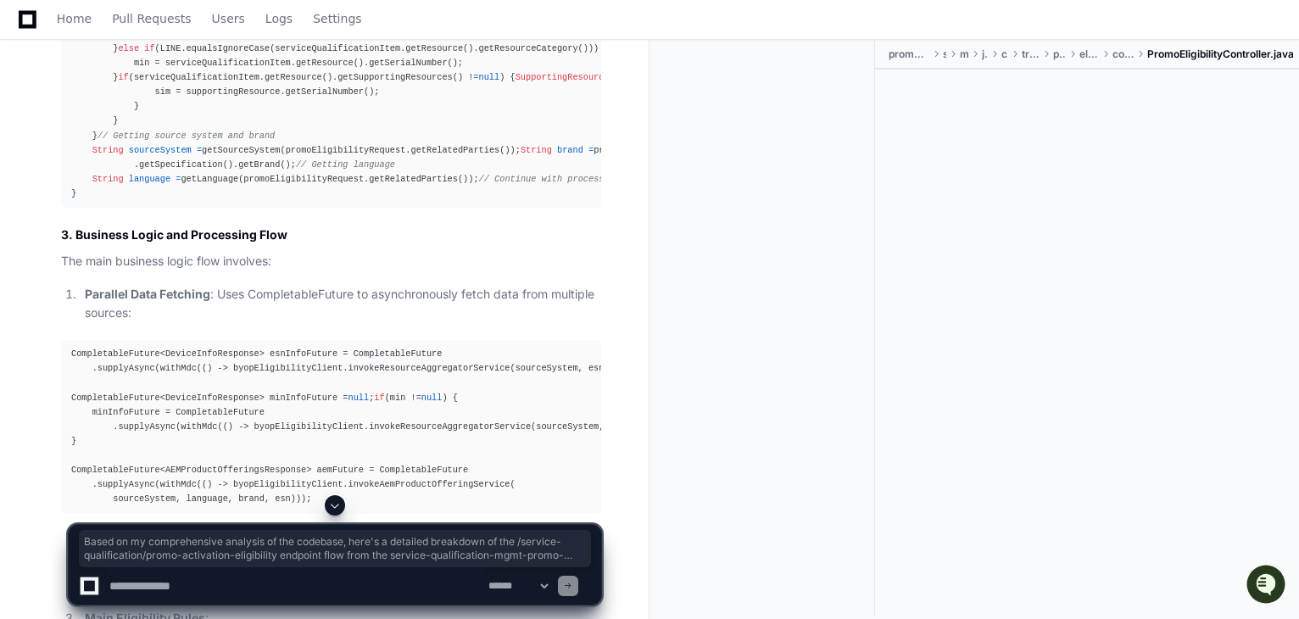
drag, startPoint x: 64, startPoint y: 191, endPoint x: 366, endPoint y: 440, distance: 392.3
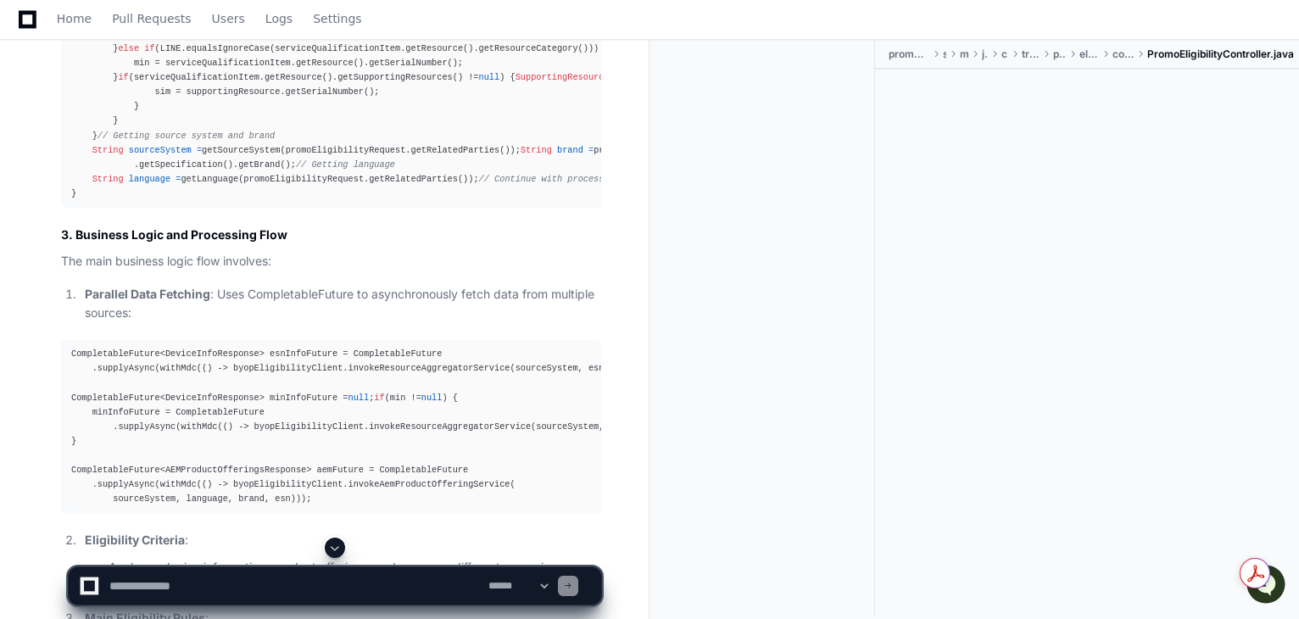
scroll to position [34528, 0]
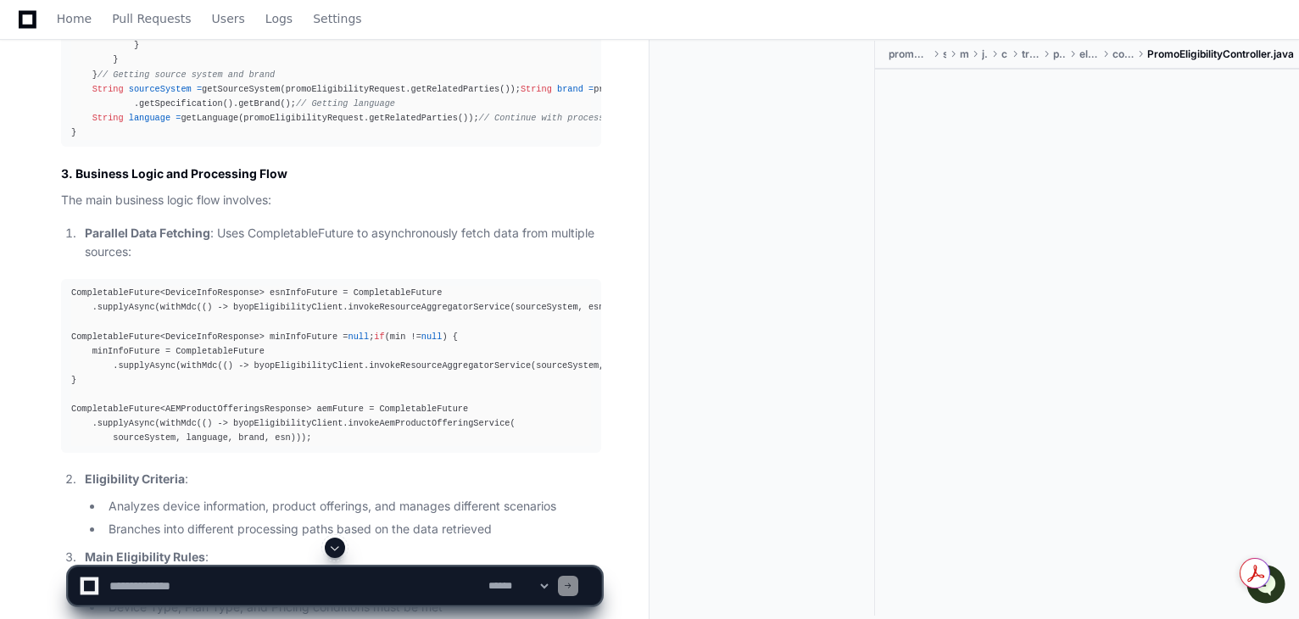
click at [334, 547] on span at bounding box center [335, 548] width 14 height 14
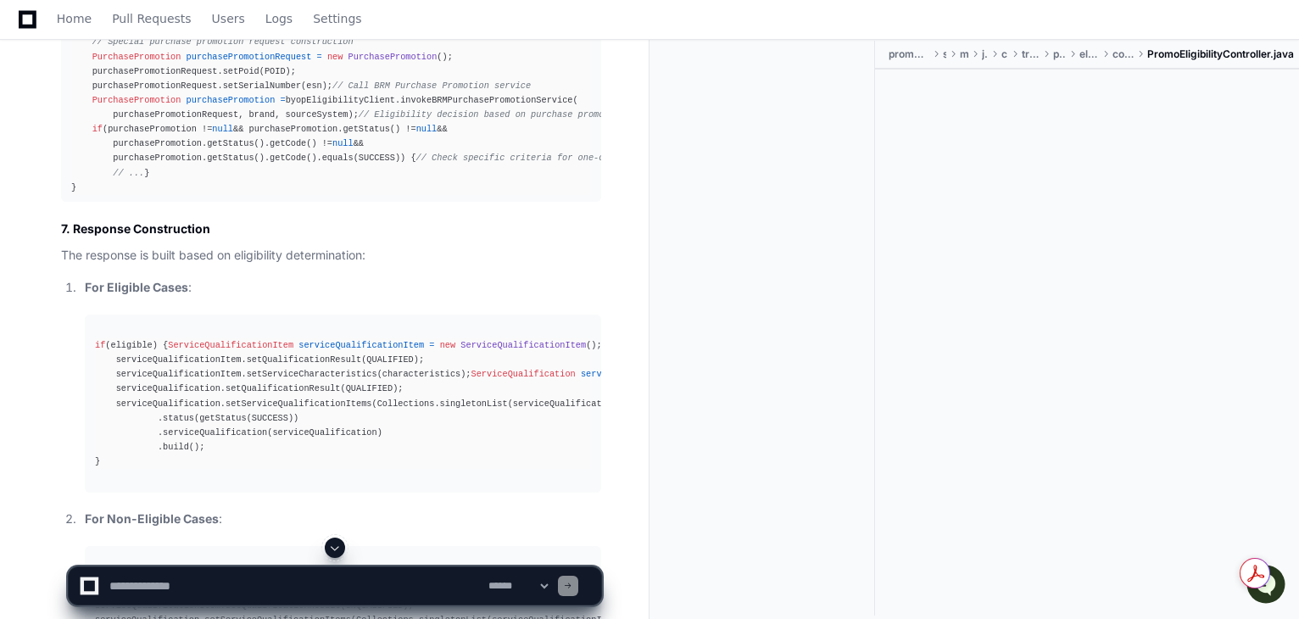
scroll to position [40028, 0]
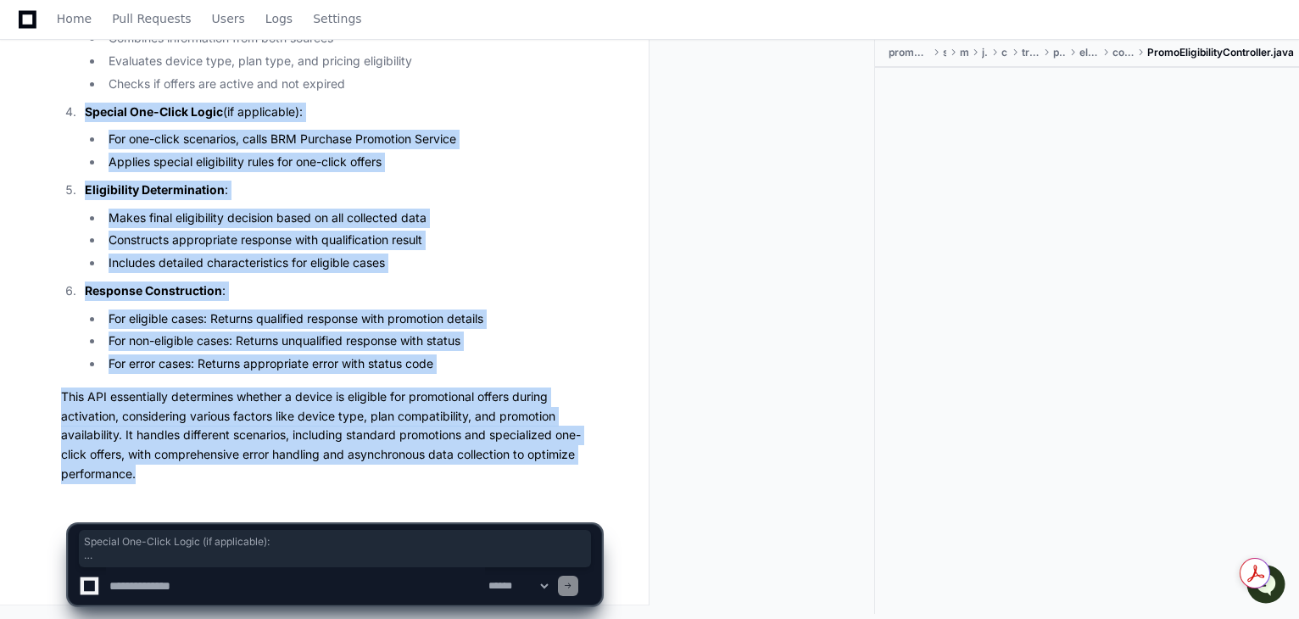
drag, startPoint x: 140, startPoint y: 476, endPoint x: 22, endPoint y: 95, distance: 398.7
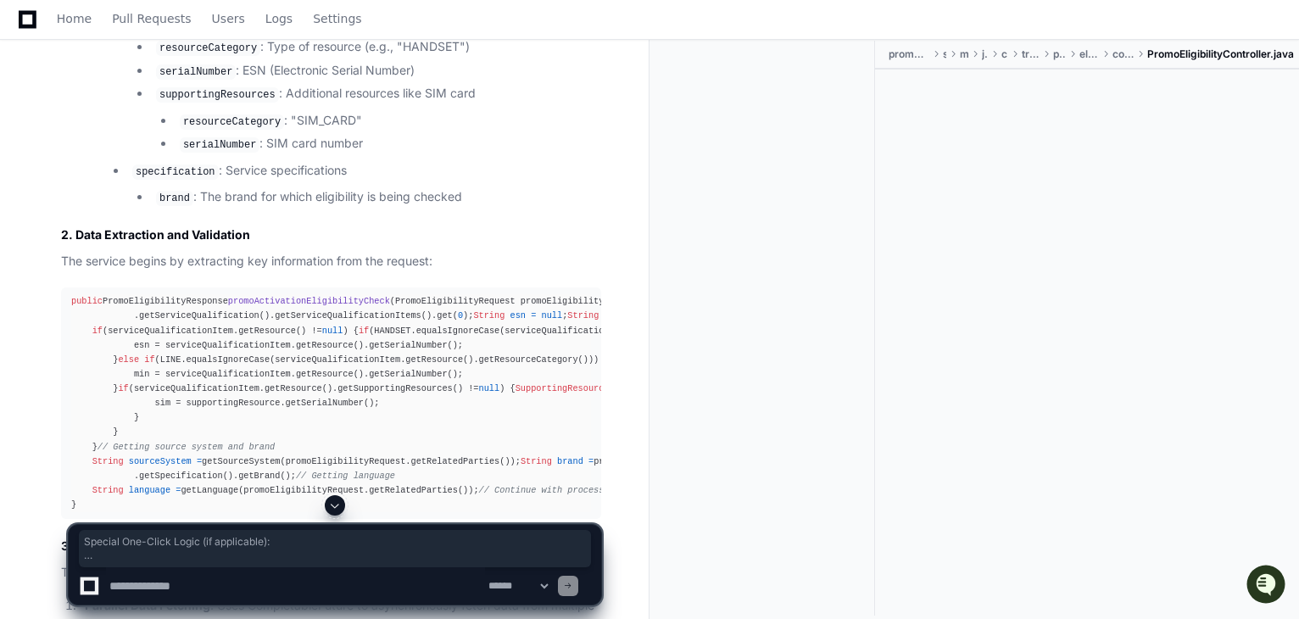
scroll to position [34460, 0]
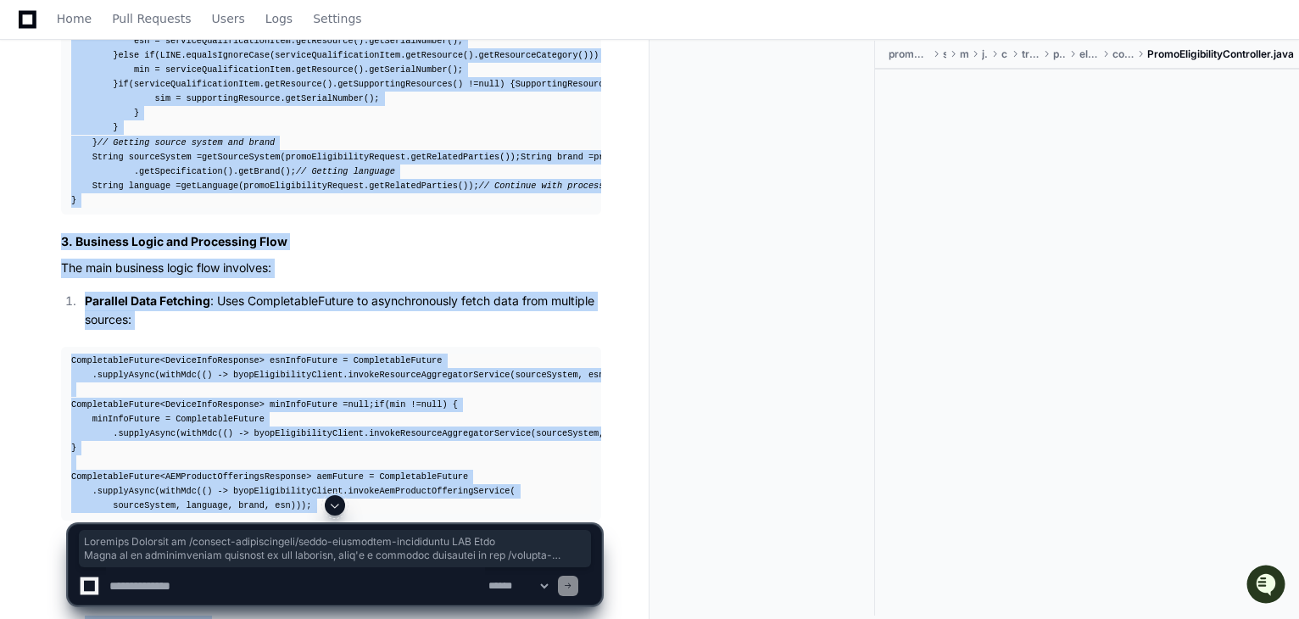
copy div "Complete Analysis of /service-qualification/promo-activation-eligibility API Fl…"
